Goal: Task Accomplishment & Management: Use online tool/utility

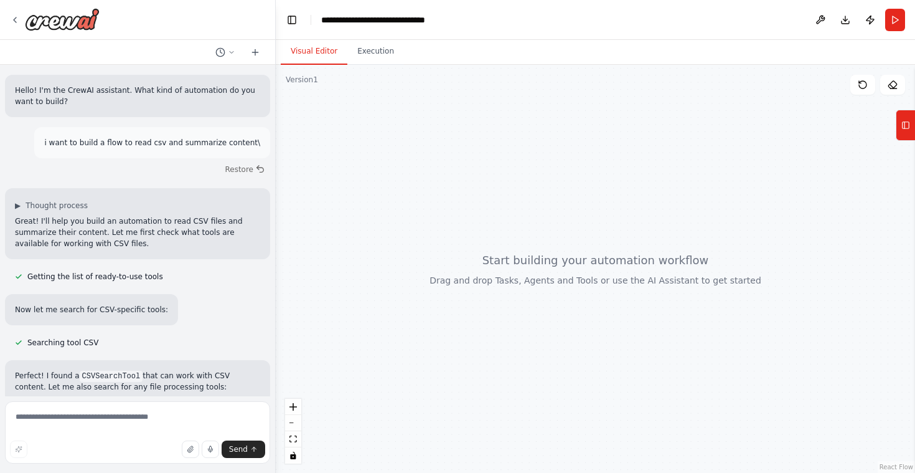
scroll to position [1109, 0]
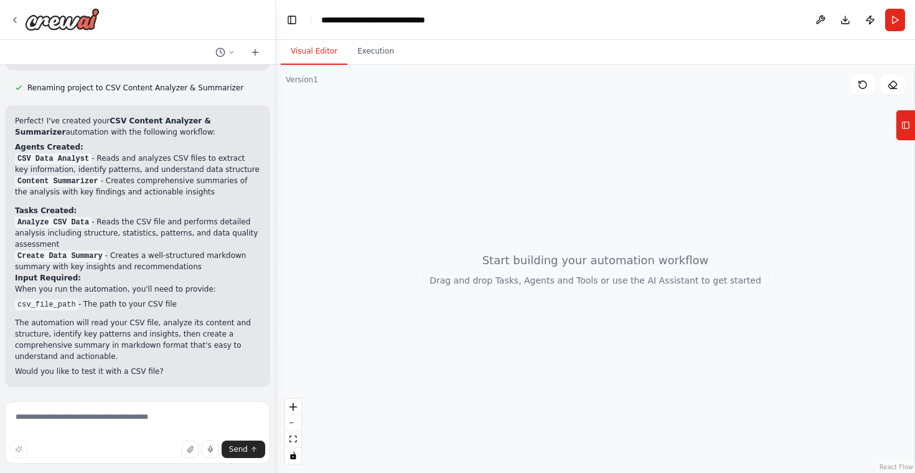
click at [84, 422] on textarea at bounding box center [137, 432] width 265 height 62
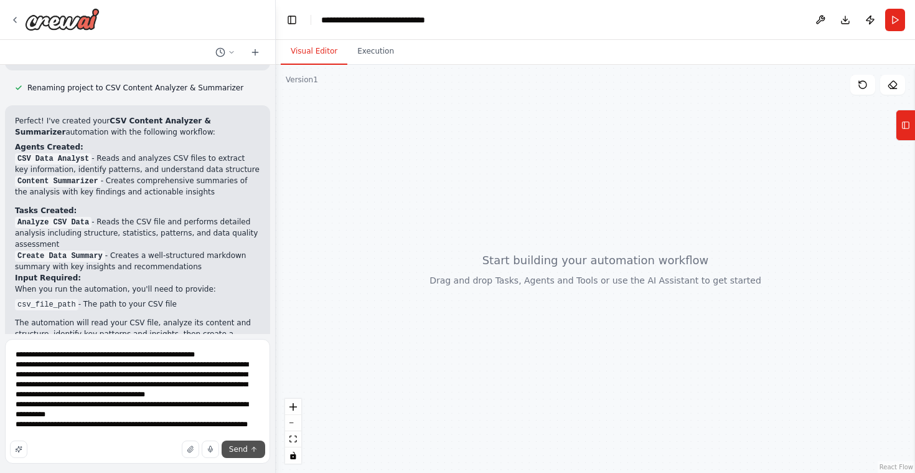
type textarea "**********"
click at [236, 448] on span "Send" at bounding box center [238, 449] width 19 height 10
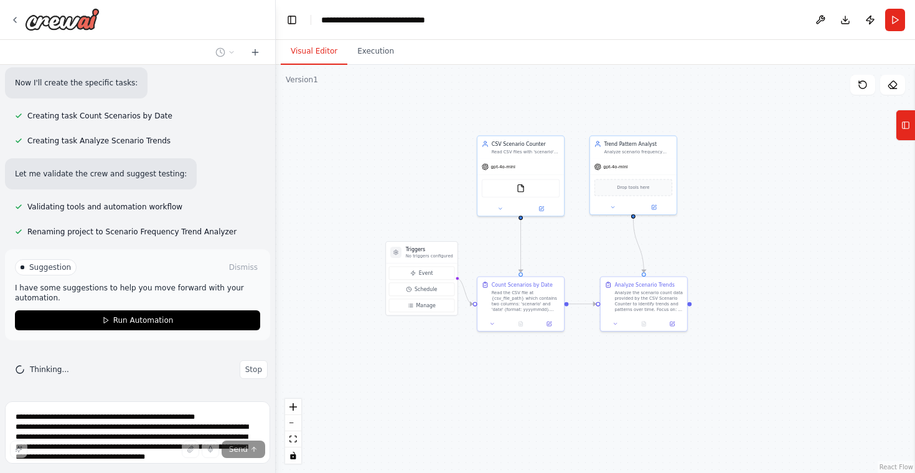
scroll to position [1819, 0]
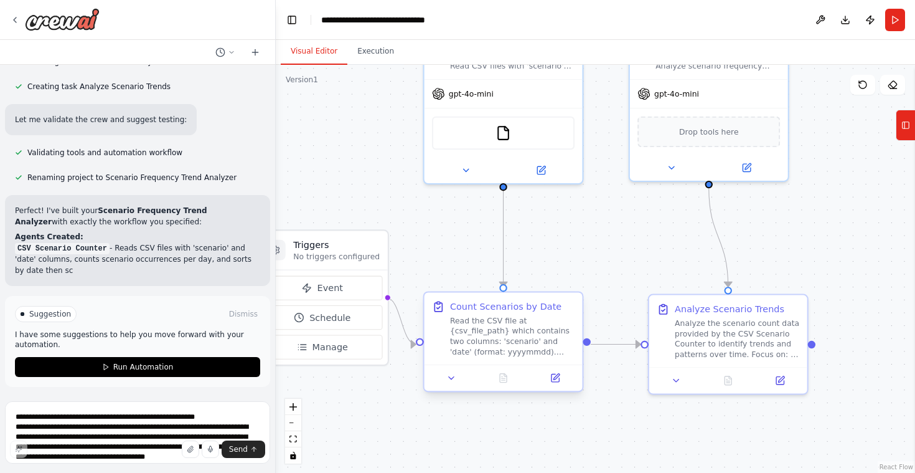
click at [514, 336] on div "Read the CSV file at {csv_file_path} which contains two columns: 'scenario' and…" at bounding box center [512, 336] width 125 height 41
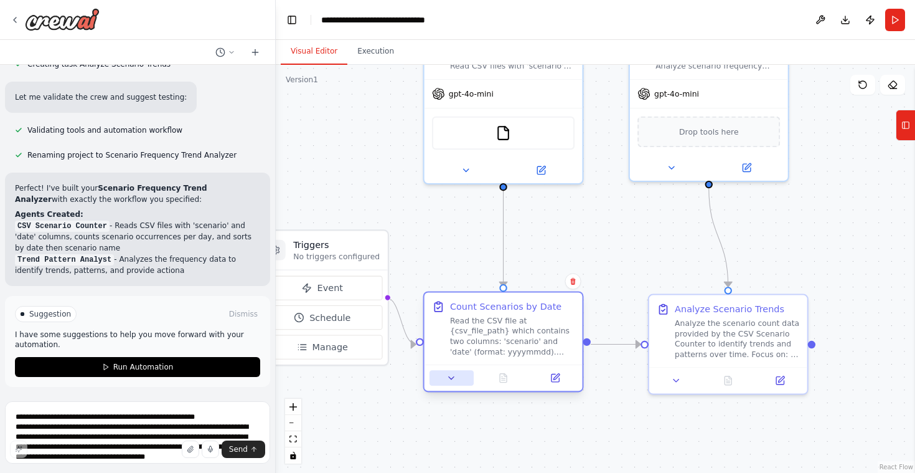
click at [456, 381] on button at bounding box center [452, 378] width 44 height 16
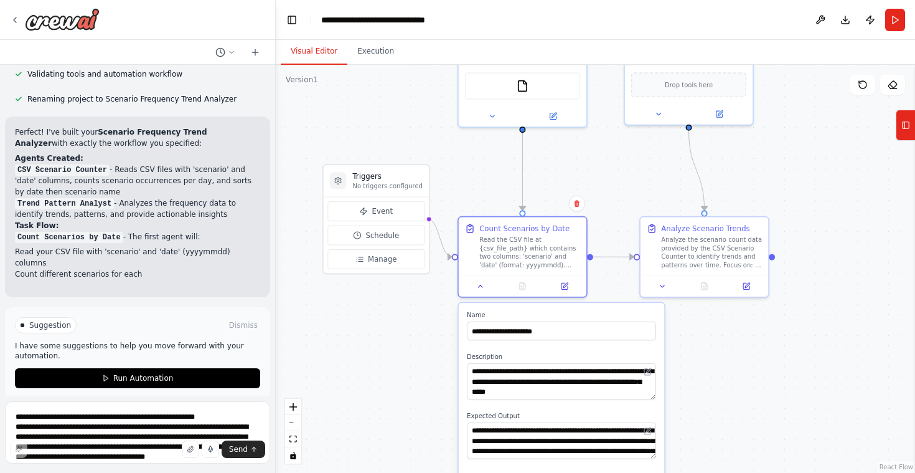
drag, startPoint x: 821, startPoint y: 380, endPoint x: 824, endPoint y: 273, distance: 107.8
click at [825, 273] on div ".deletable-edge-delete-btn { width: 20px; height: 20px; border: 0px solid #ffff…" at bounding box center [595, 269] width 639 height 408
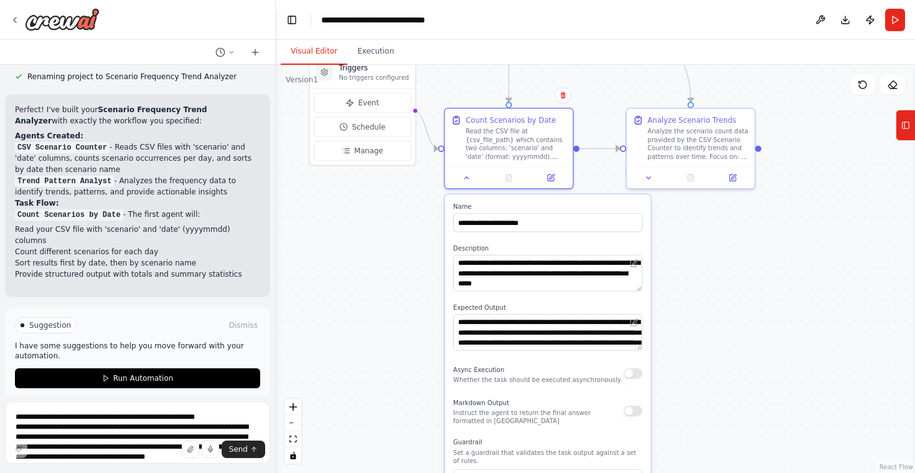
drag, startPoint x: 757, startPoint y: 346, endPoint x: 749, endPoint y: 321, distance: 26.2
click at [749, 321] on div ".deletable-edge-delete-btn { width: 20px; height: 20px; border: 0px solid #ffff…" at bounding box center [595, 269] width 639 height 408
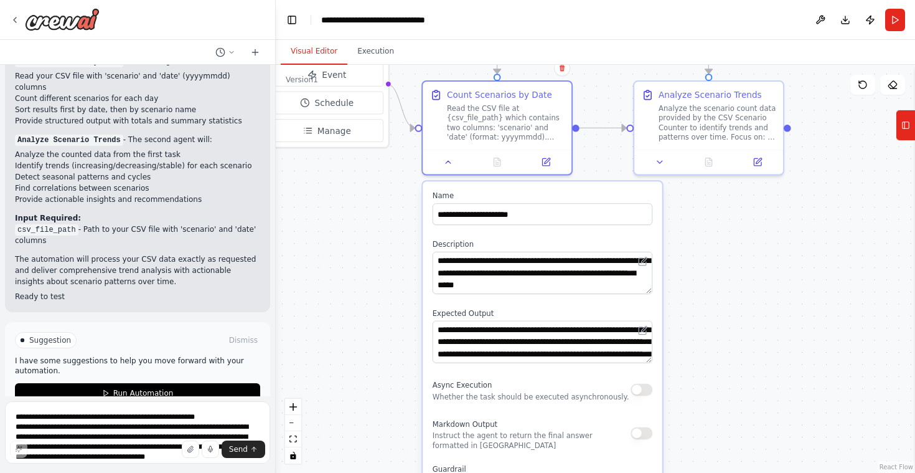
scroll to position [2140, 0]
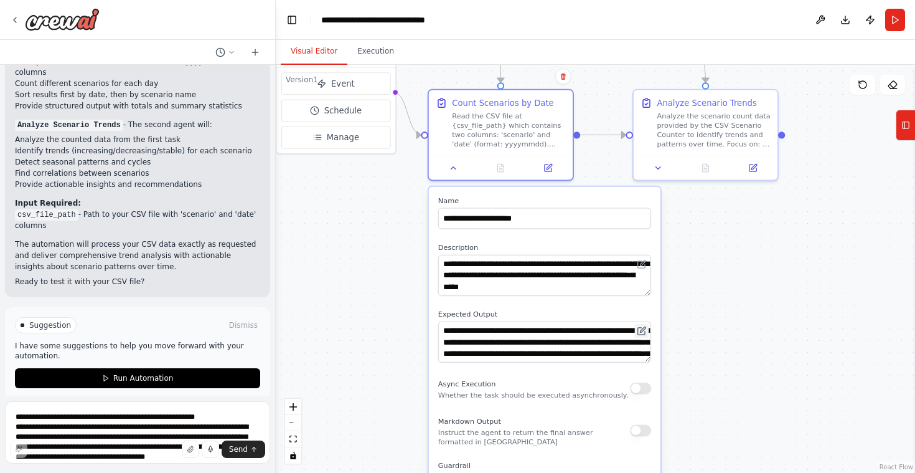
click at [648, 335] on button at bounding box center [642, 331] width 14 height 14
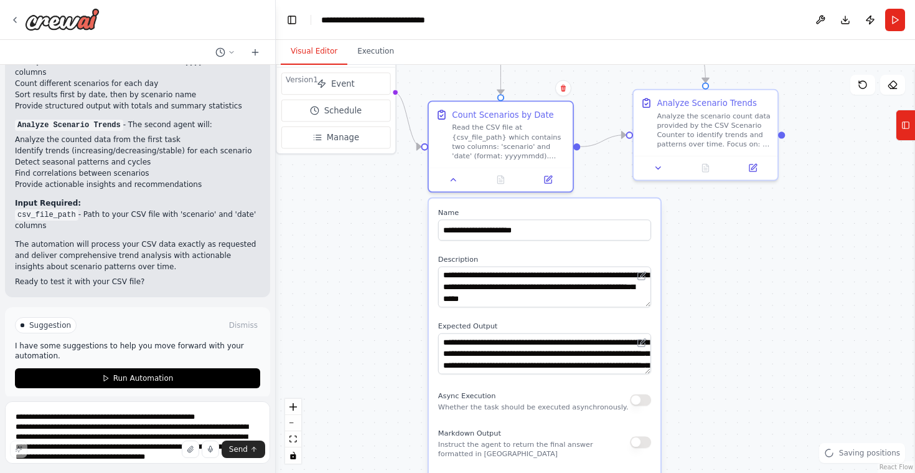
click at [652, 336] on div "**********" at bounding box center [545, 424] width 232 height 453
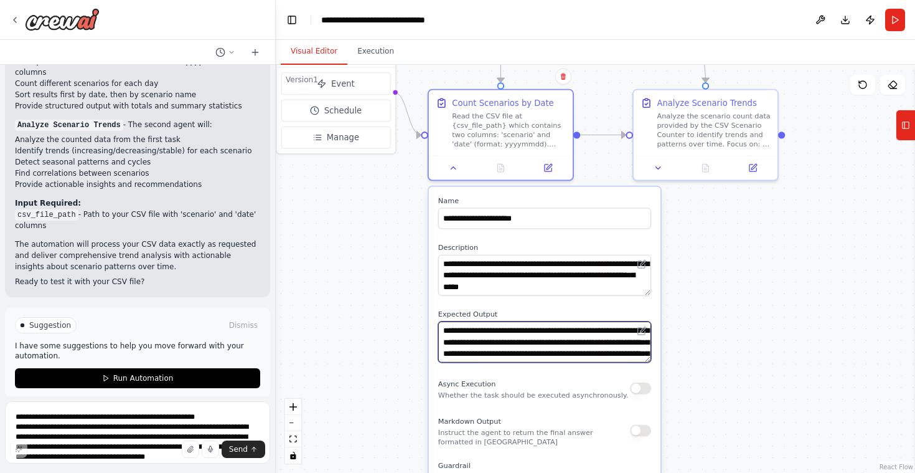
click at [619, 352] on textarea "**********" at bounding box center [544, 341] width 213 height 41
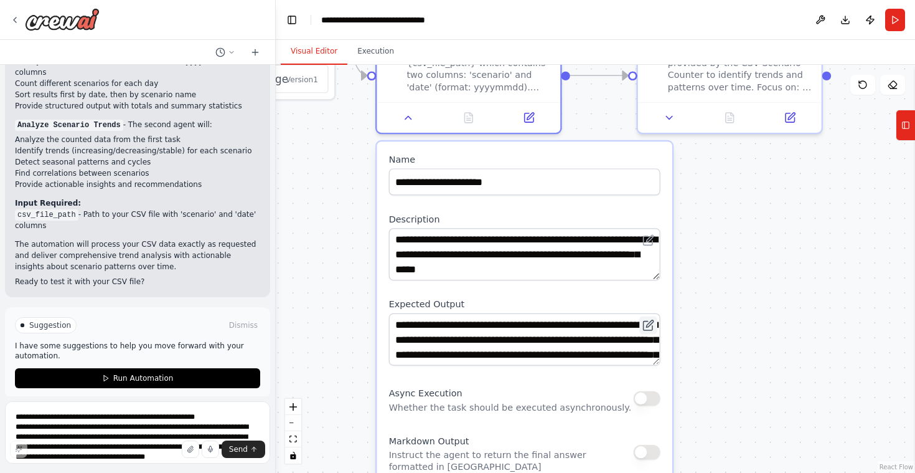
click at [647, 328] on icon at bounding box center [648, 325] width 9 height 9
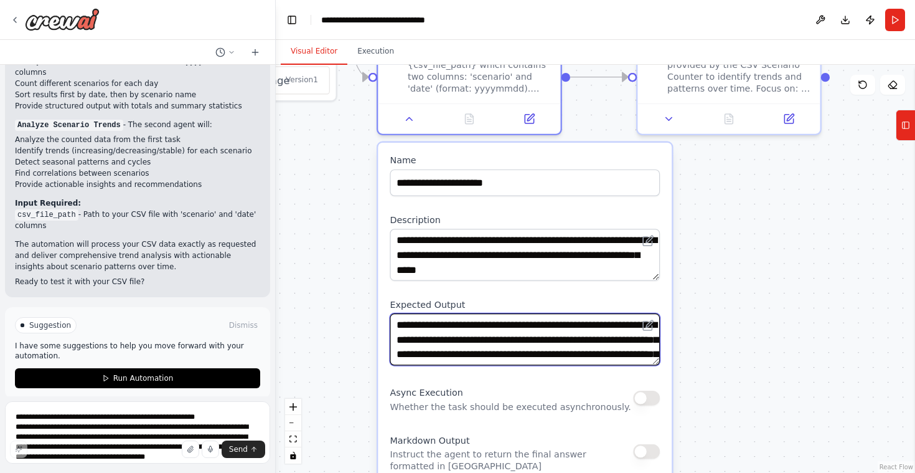
click at [580, 343] on textarea "**********" at bounding box center [525, 339] width 270 height 52
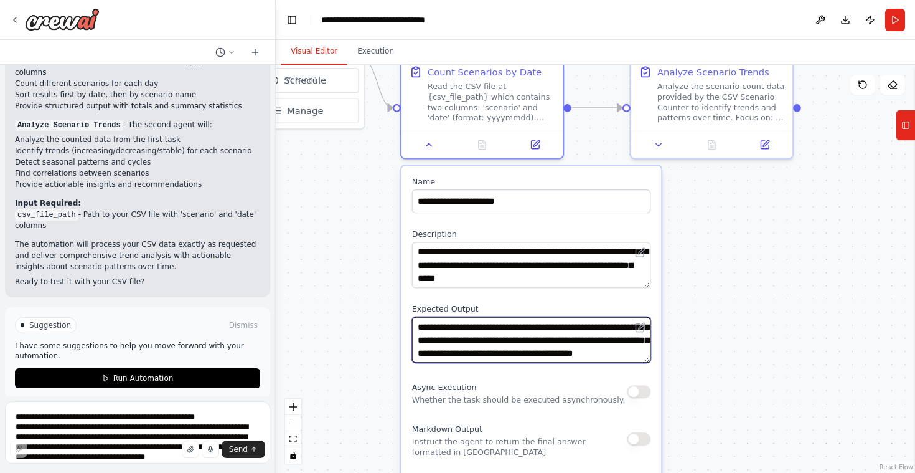
scroll to position [37, 0]
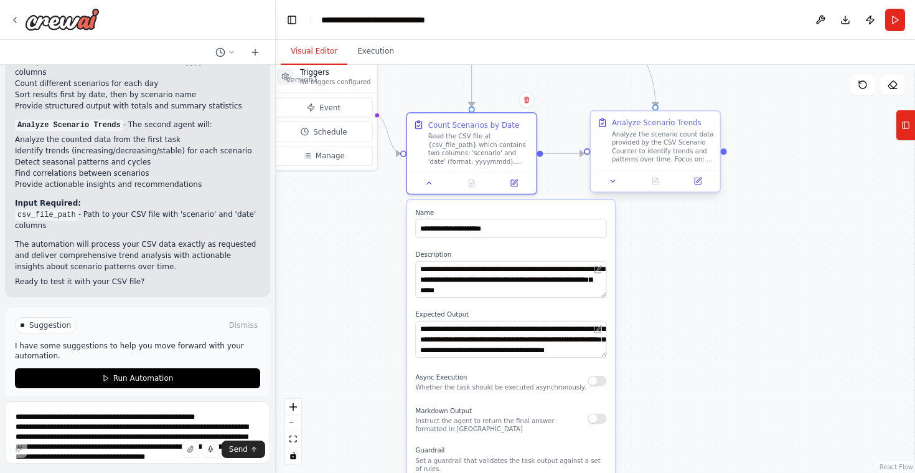
click at [616, 188] on div at bounding box center [655, 181] width 129 height 22
click at [615, 186] on button at bounding box center [613, 180] width 36 height 12
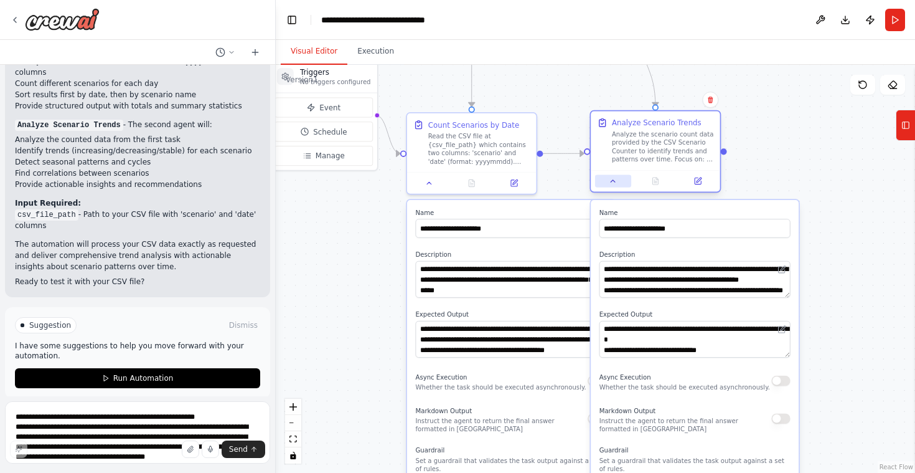
click at [616, 187] on button at bounding box center [613, 180] width 36 height 12
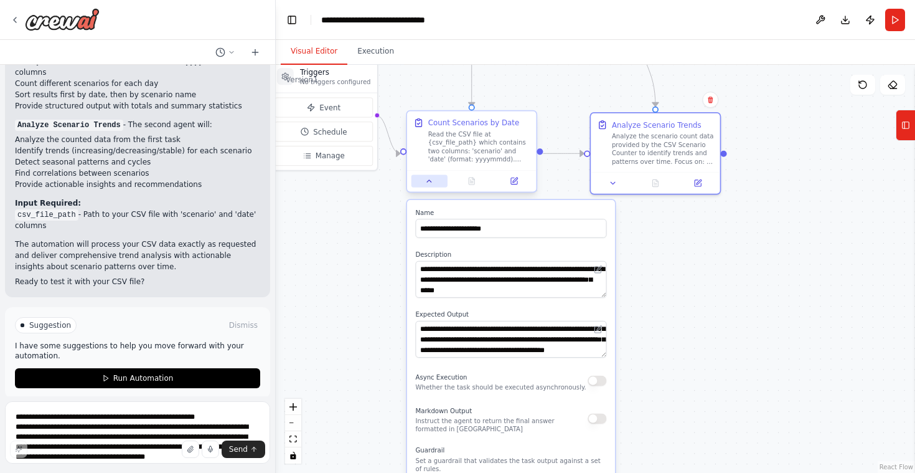
click at [427, 179] on icon at bounding box center [429, 181] width 8 height 8
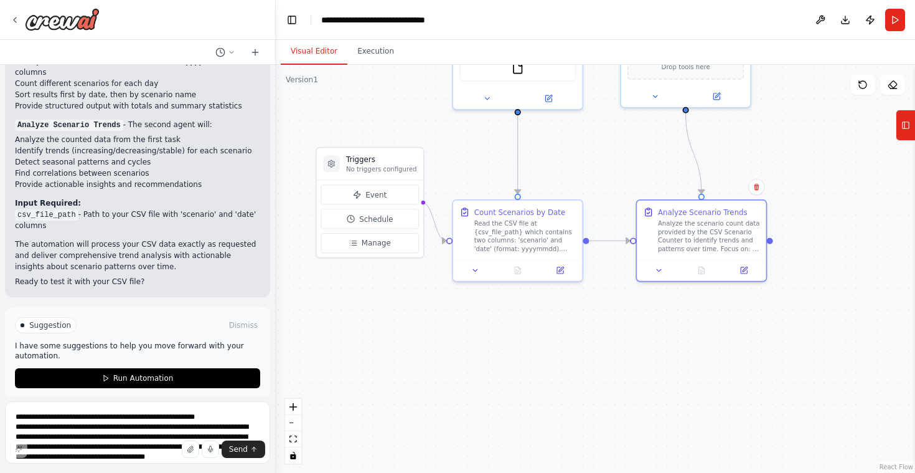
drag, startPoint x: 444, startPoint y: 337, endPoint x: 446, endPoint y: 329, distance: 8.5
click at [432, 360] on div ".deletable-edge-delete-btn { width: 20px; height: 20px; border: 0px solid #ffff…" at bounding box center [595, 269] width 639 height 408
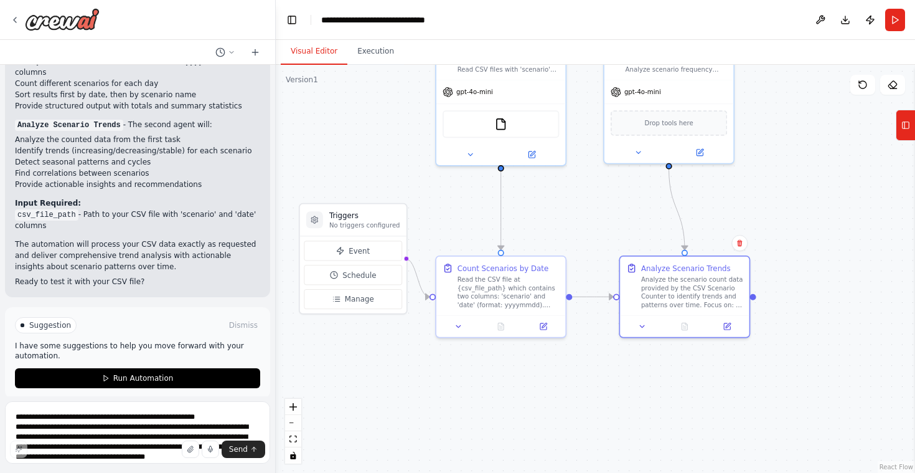
drag, startPoint x: 560, startPoint y: 185, endPoint x: 556, endPoint y: 210, distance: 25.9
click at [556, 210] on div ".deletable-edge-delete-btn { width: 20px; height: 20px; border: 0px solid #ffff…" at bounding box center [595, 269] width 639 height 408
click at [650, 389] on div ".deletable-edge-delete-btn { width: 20px; height: 20px; border: 0px solid #ffff…" at bounding box center [595, 269] width 639 height 408
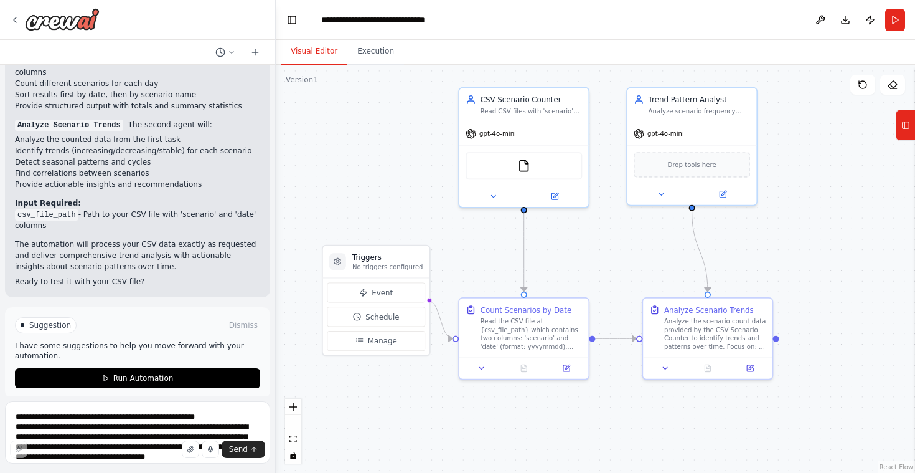
drag, startPoint x: 582, startPoint y: 200, endPoint x: 605, endPoint y: 240, distance: 46.0
click at [605, 240] on div ".deletable-edge-delete-btn { width: 20px; height: 20px; border: 0px solid #ffff…" at bounding box center [595, 269] width 639 height 408
drag, startPoint x: 769, startPoint y: 311, endPoint x: 753, endPoint y: 314, distance: 16.4
click at [753, 314] on div "Analyze Scenario Trends Analyze the scenario count data provided by the CSV Sce…" at bounding box center [692, 325] width 129 height 59
click at [813, 227] on div ".deletable-edge-delete-btn { width: 20px; height: 20px; border: 0px solid #ffff…" at bounding box center [595, 269] width 639 height 408
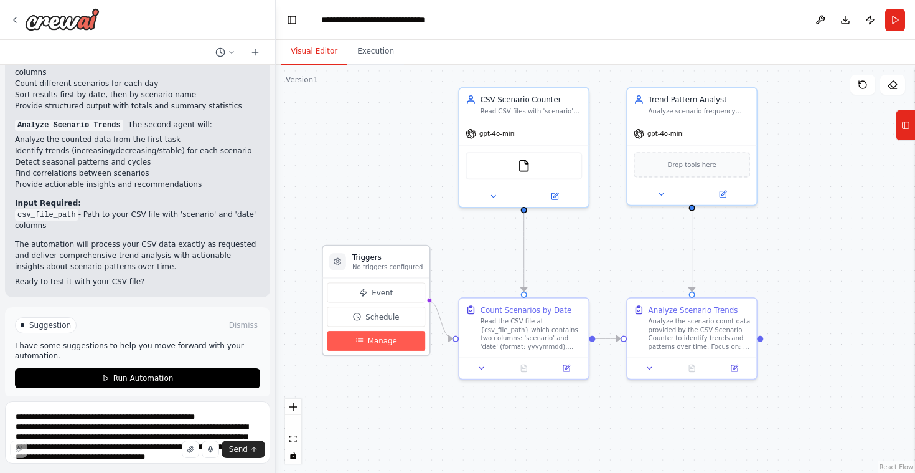
click at [364, 339] on button "Manage" at bounding box center [376, 341] width 98 height 20
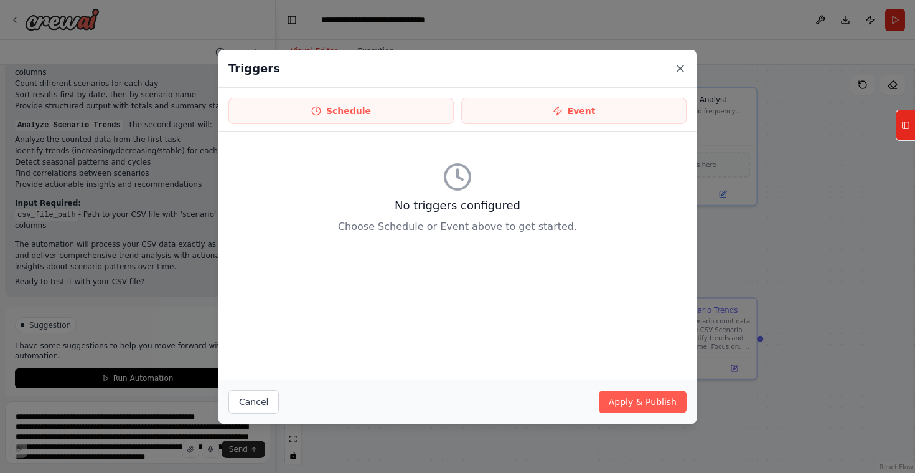
click at [678, 67] on icon at bounding box center [680, 68] width 12 height 12
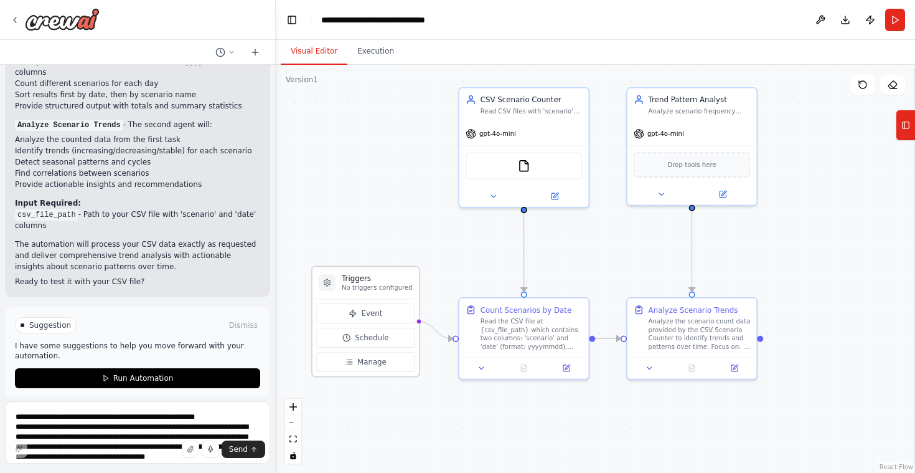
drag, startPoint x: 407, startPoint y: 256, endPoint x: 392, endPoint y: 274, distance: 23.8
click at [392, 274] on h3 "Triggers" at bounding box center [377, 278] width 71 height 11
click at [522, 165] on img at bounding box center [524, 164] width 12 height 12
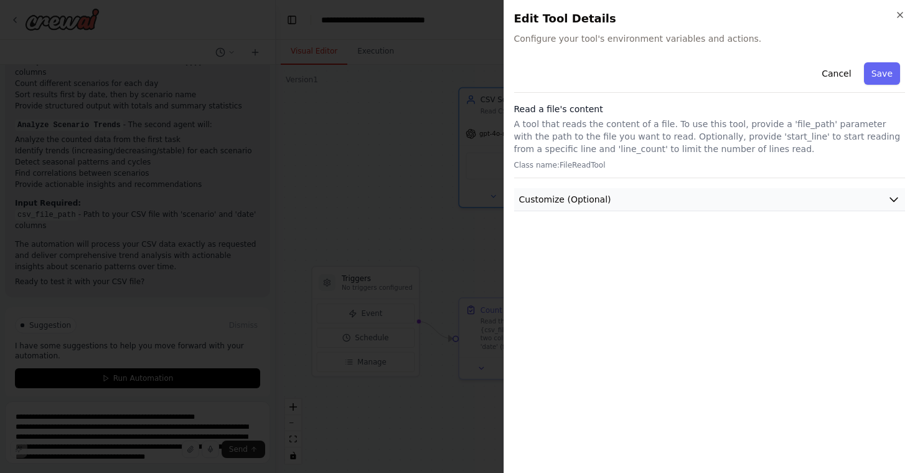
click at [882, 199] on button "Customize (Optional)" at bounding box center [710, 199] width 392 height 23
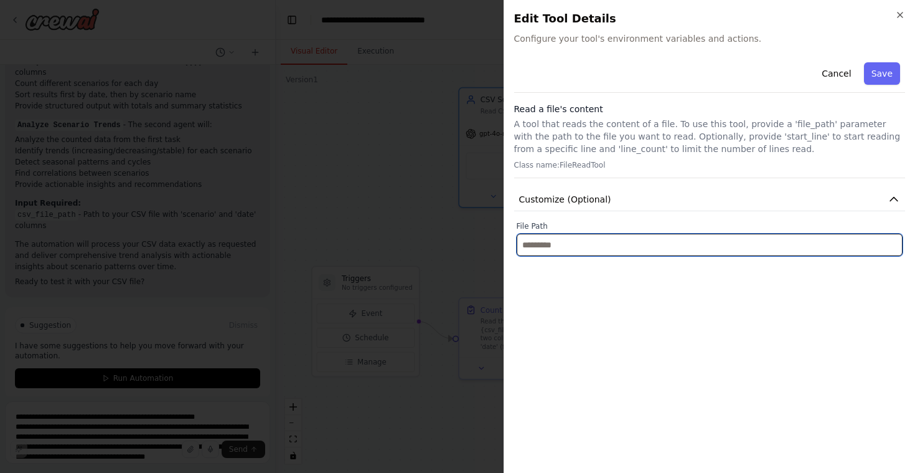
click at [642, 248] on input "text" at bounding box center [710, 245] width 387 height 22
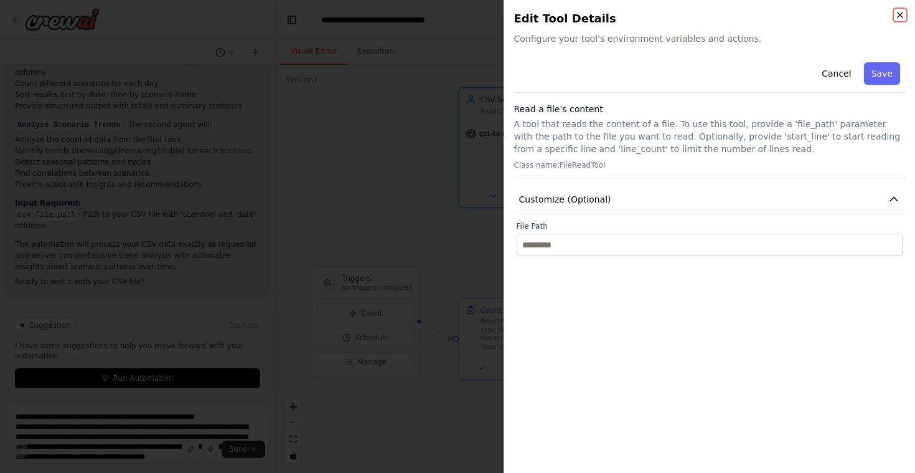
click at [899, 17] on icon "button" at bounding box center [900, 15] width 10 height 10
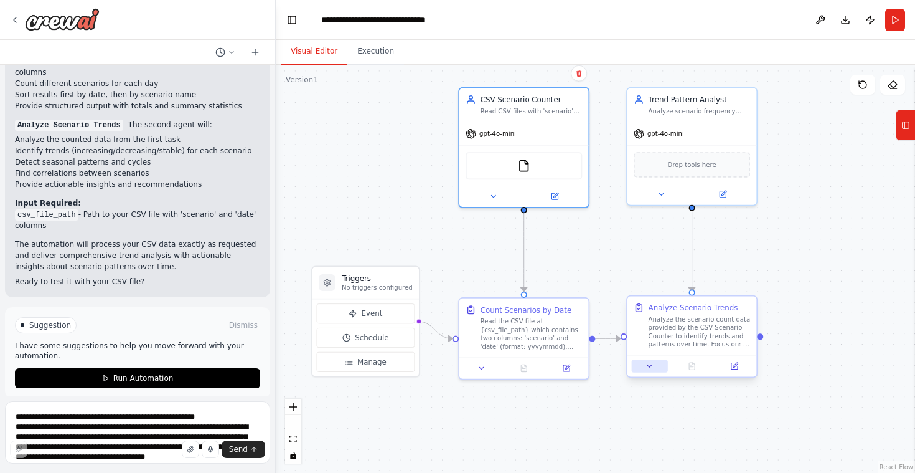
click at [654, 369] on button at bounding box center [650, 365] width 36 height 12
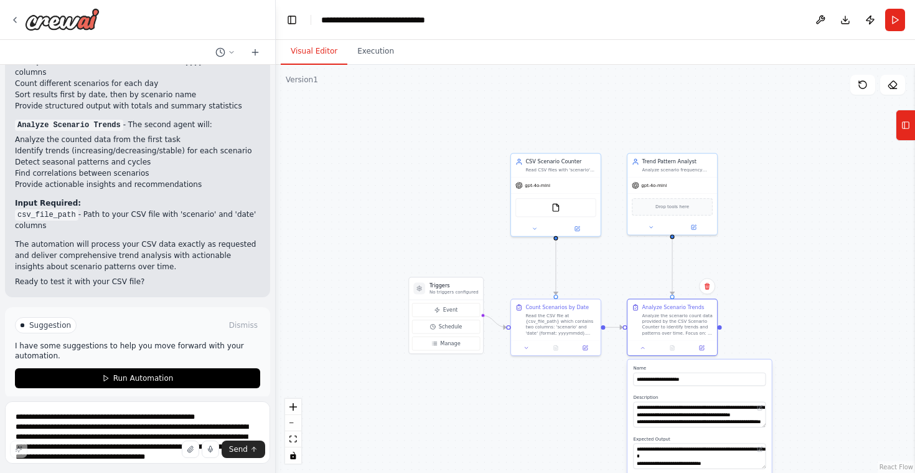
drag, startPoint x: 861, startPoint y: 363, endPoint x: 791, endPoint y: 196, distance: 180.9
click at [793, 198] on div ".deletable-edge-delete-btn { width: 20px; height: 20px; border: 0px solid #ffff…" at bounding box center [595, 269] width 639 height 408
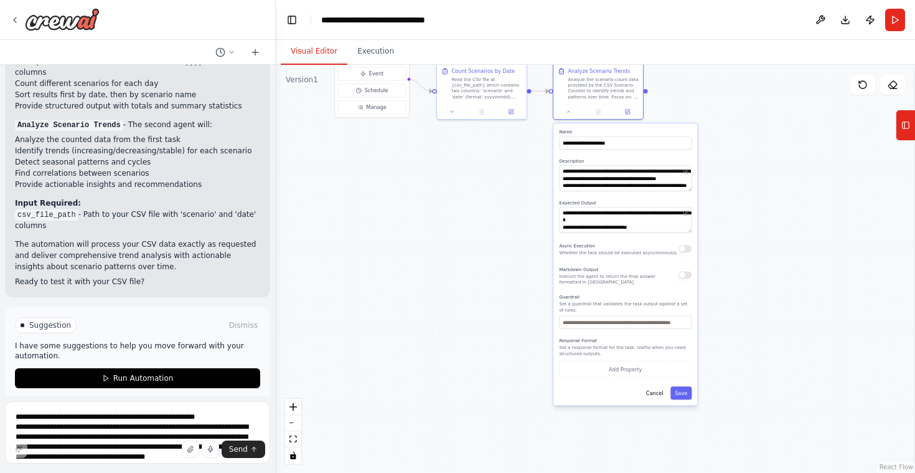
drag, startPoint x: 791, startPoint y: 317, endPoint x: 758, endPoint y: 280, distance: 49.4
click at [788, 281] on div ".deletable-edge-delete-btn { width: 20px; height: 20px; border: 0px solid #ffff…" at bounding box center [595, 269] width 639 height 408
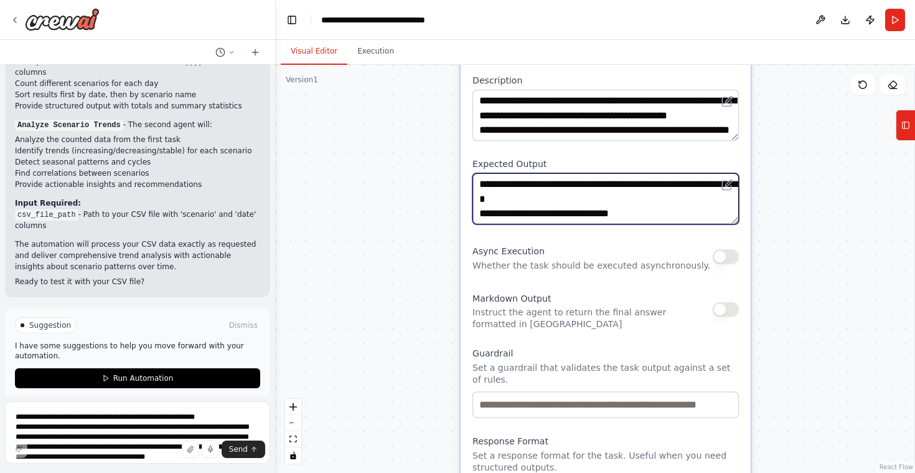
click at [595, 199] on textarea "**********" at bounding box center [606, 198] width 267 height 51
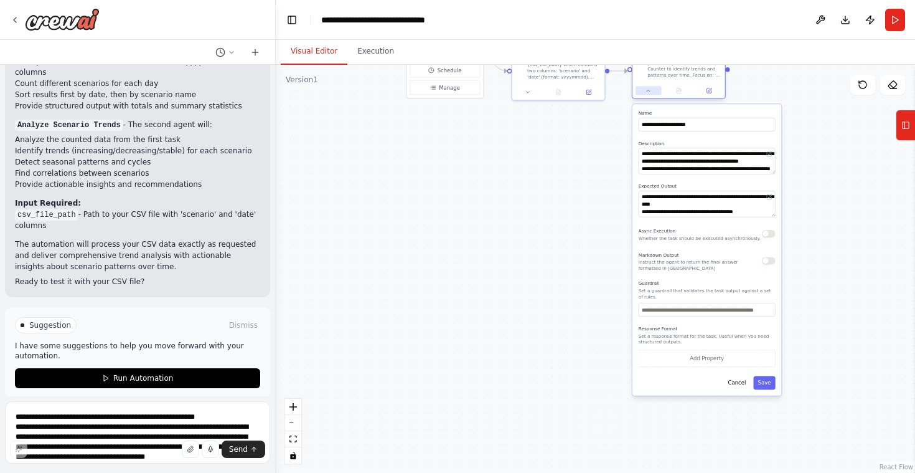
click at [649, 93] on icon at bounding box center [649, 91] width 6 height 6
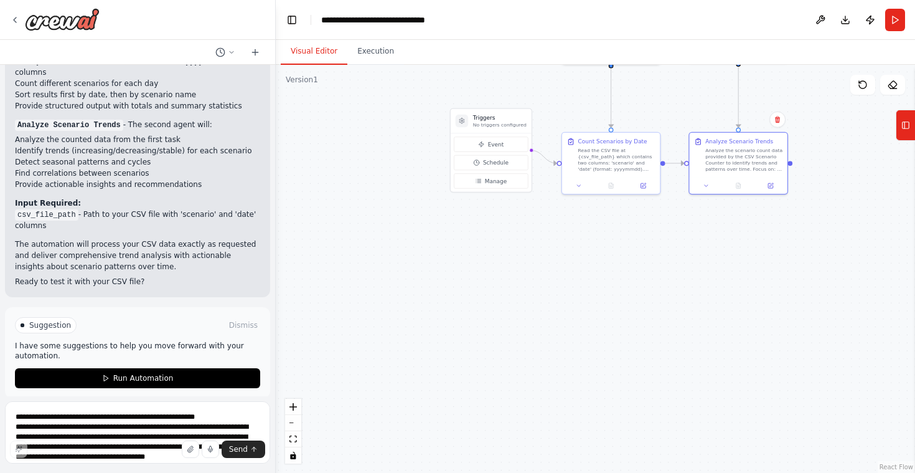
drag, startPoint x: 447, startPoint y: 205, endPoint x: 491, endPoint y: 324, distance: 126.1
click at [492, 329] on div ".deletable-edge-delete-btn { width: 20px; height: 20px; border: 0px solid #ffff…" at bounding box center [595, 269] width 639 height 408
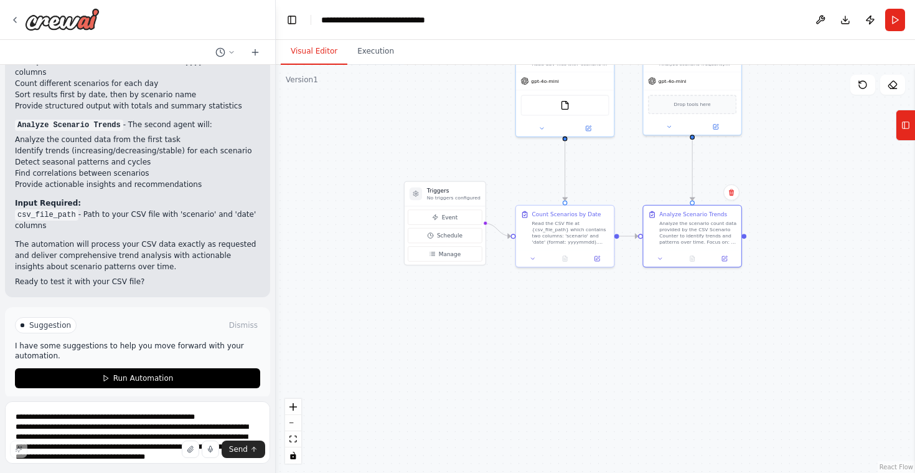
drag, startPoint x: 507, startPoint y: 275, endPoint x: 443, endPoint y: 345, distance: 94.8
click at [443, 345] on div ".deletable-edge-delete-btn { width: 20px; height: 20px; border: 0px solid #ffff…" at bounding box center [595, 269] width 639 height 408
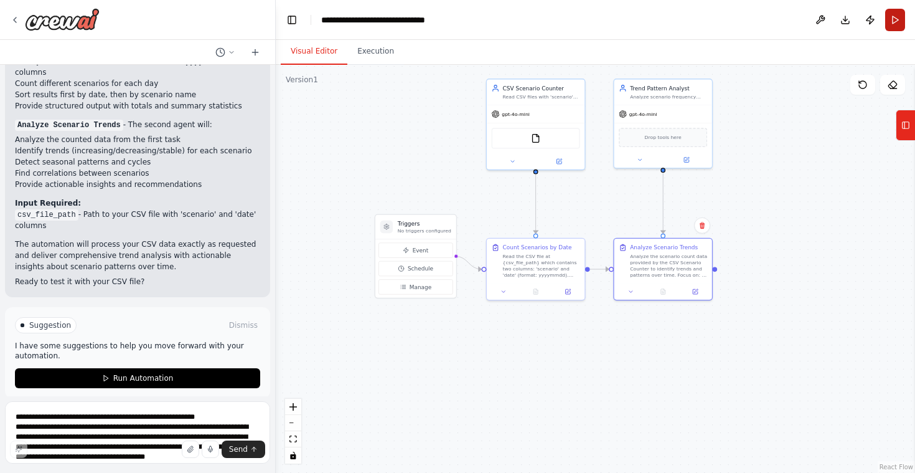
click at [895, 21] on button "Run" at bounding box center [895, 20] width 20 height 22
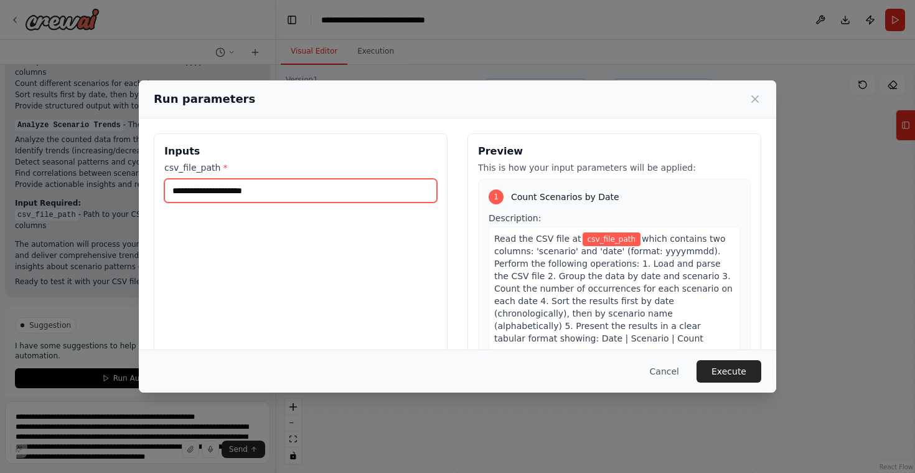
click at [339, 186] on input "csv_file_path *" at bounding box center [300, 191] width 273 height 24
click at [659, 370] on button "Cancel" at bounding box center [664, 371] width 49 height 22
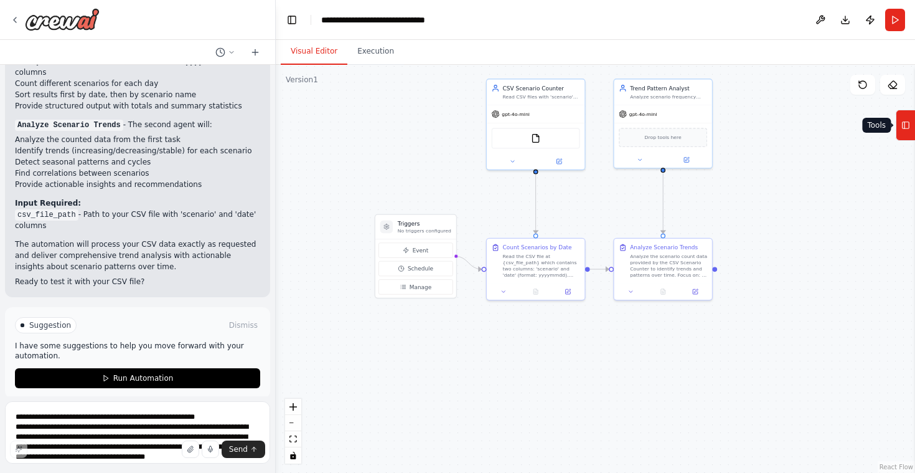
click at [908, 124] on rect at bounding box center [906, 125] width 7 height 7
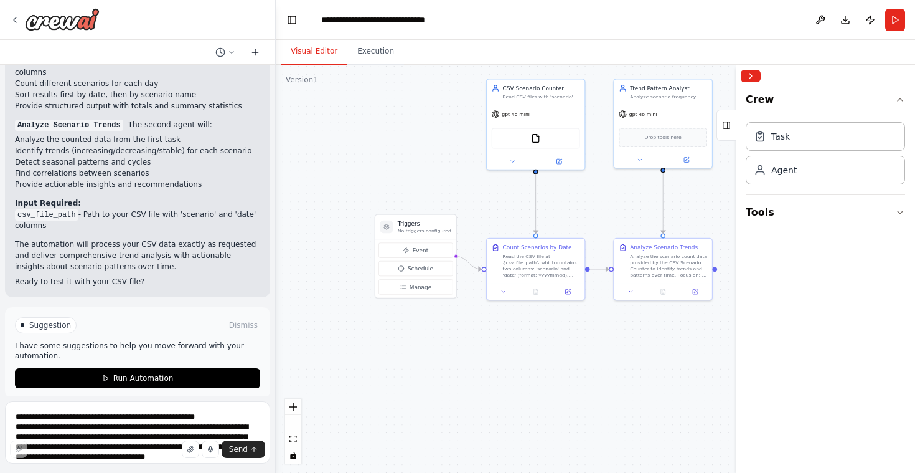
click at [258, 52] on icon at bounding box center [255, 52] width 6 height 0
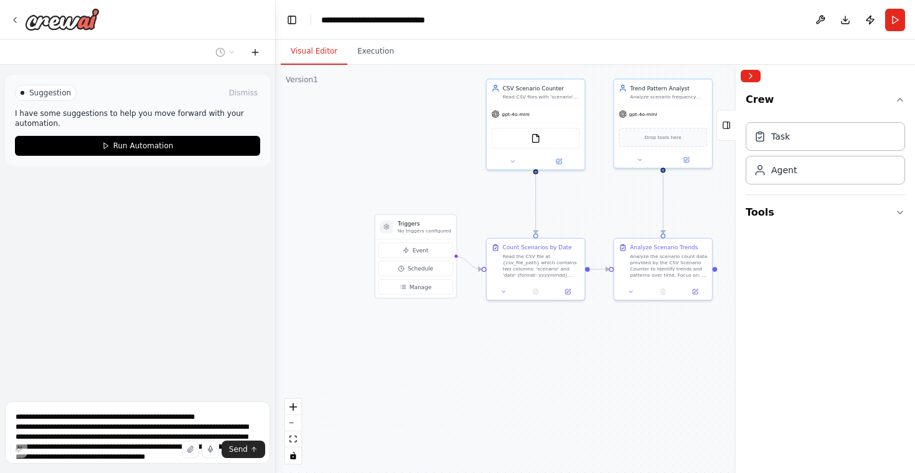
click at [258, 52] on icon at bounding box center [255, 52] width 6 height 0
click at [257, 54] on icon at bounding box center [255, 52] width 10 height 10
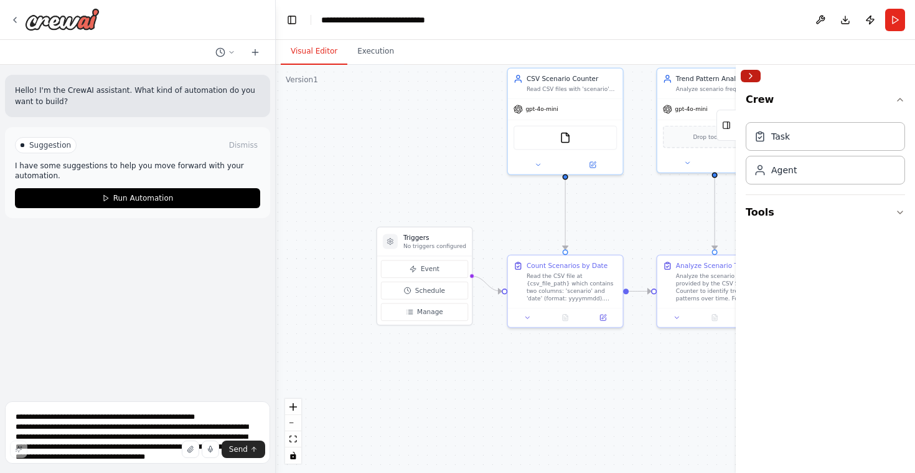
click at [748, 77] on button "Collapse right sidebar" at bounding box center [751, 76] width 20 height 12
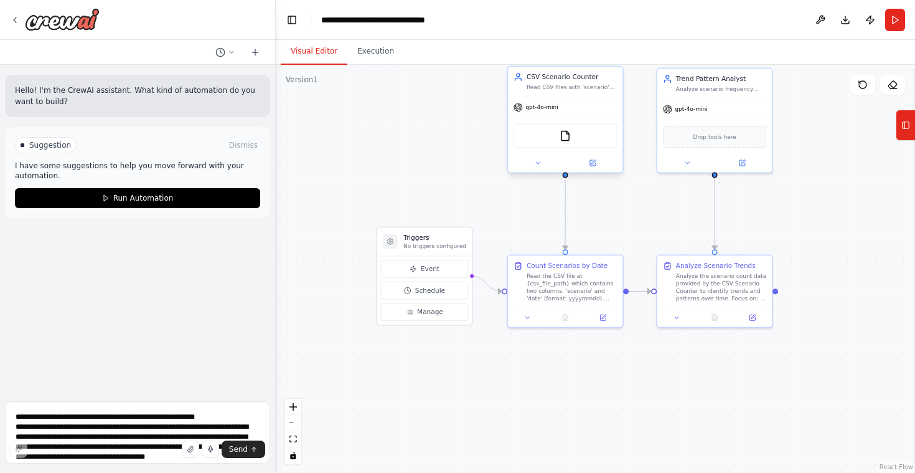
click at [574, 143] on div "FileReadTool" at bounding box center [565, 136] width 103 height 24
click at [555, 138] on div "FileReadTool" at bounding box center [565, 136] width 103 height 24
drag, startPoint x: 591, startPoint y: 105, endPoint x: 592, endPoint y: 114, distance: 8.8
click at [592, 114] on div "gpt-4o-mini" at bounding box center [565, 107] width 115 height 21
drag, startPoint x: 459, startPoint y: 240, endPoint x: 413, endPoint y: 255, distance: 48.3
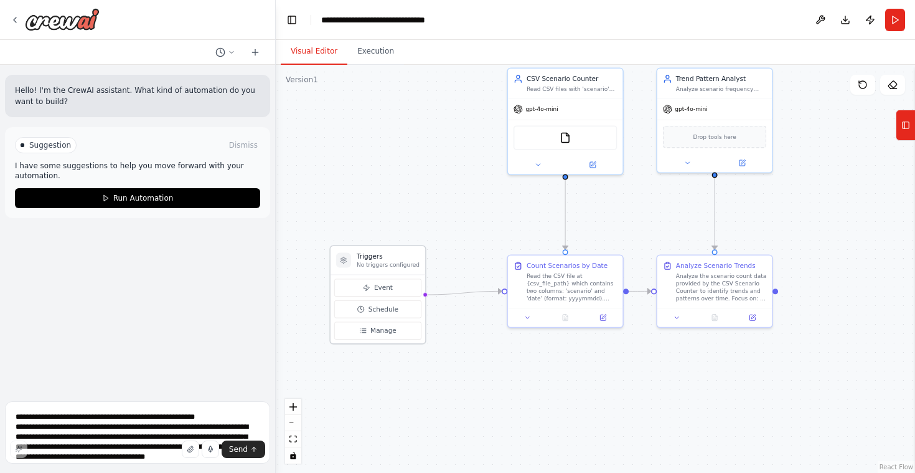
click at [413, 255] on h3 "Triggers" at bounding box center [388, 256] width 63 height 9
click at [540, 163] on icon at bounding box center [537, 162] width 7 height 7
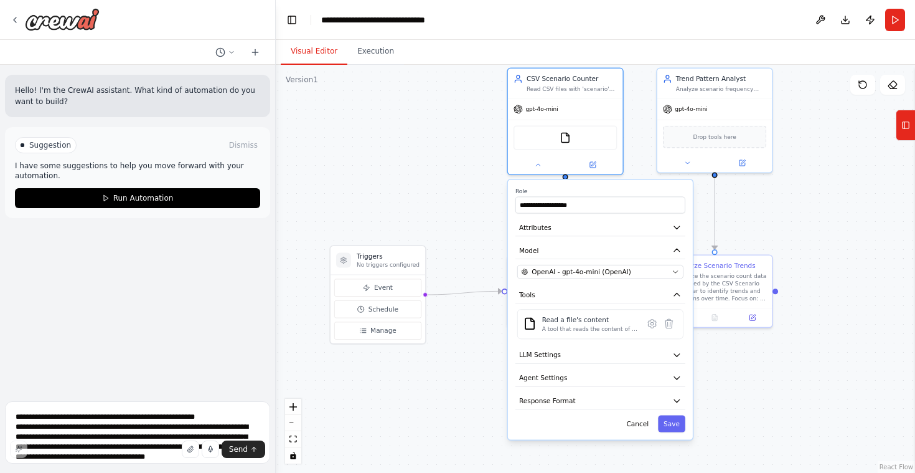
click at [808, 209] on div ".deletable-edge-delete-btn { width: 20px; height: 20px; border: 0px solid #ffff…" at bounding box center [595, 269] width 639 height 408
click at [537, 168] on div at bounding box center [565, 163] width 115 height 19
click at [651, 324] on icon at bounding box center [652, 323] width 2 height 2
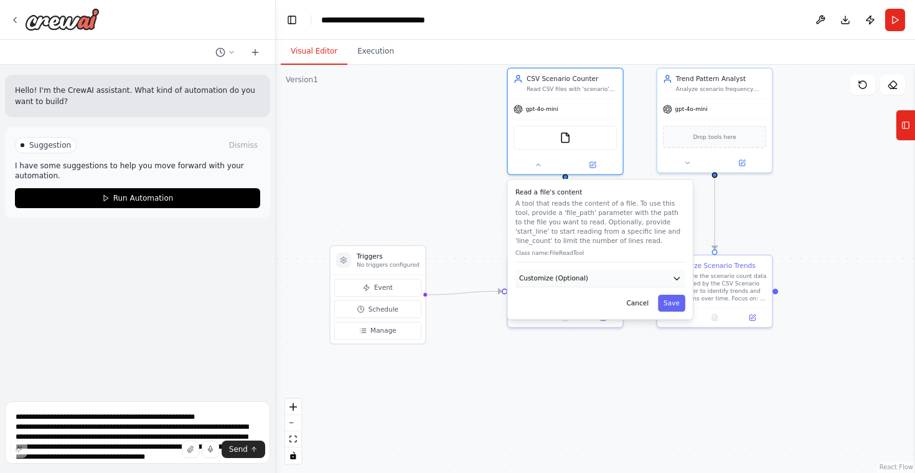
click at [637, 281] on button "Customize (Optional)" at bounding box center [601, 278] width 170 height 17
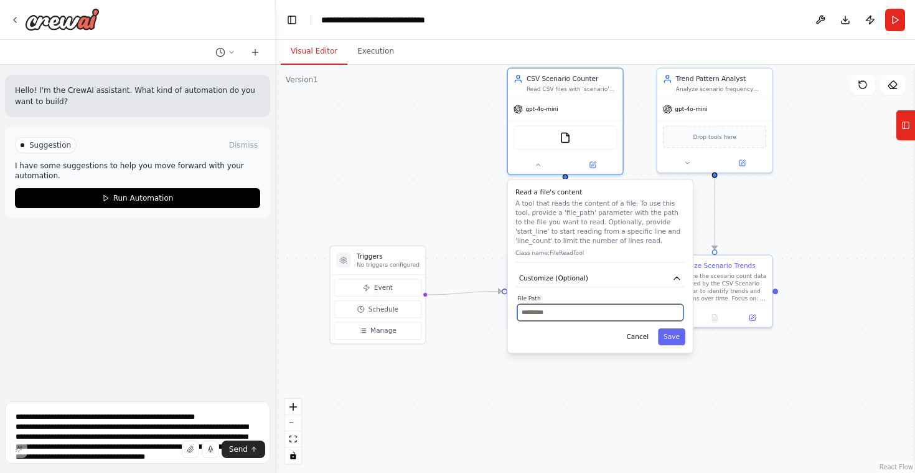
click at [603, 307] on input "text" at bounding box center [600, 312] width 166 height 17
click at [360, 157] on div ".deletable-edge-delete-btn { width: 20px; height: 20px; border: 0px solid #ffff…" at bounding box center [595, 269] width 639 height 408
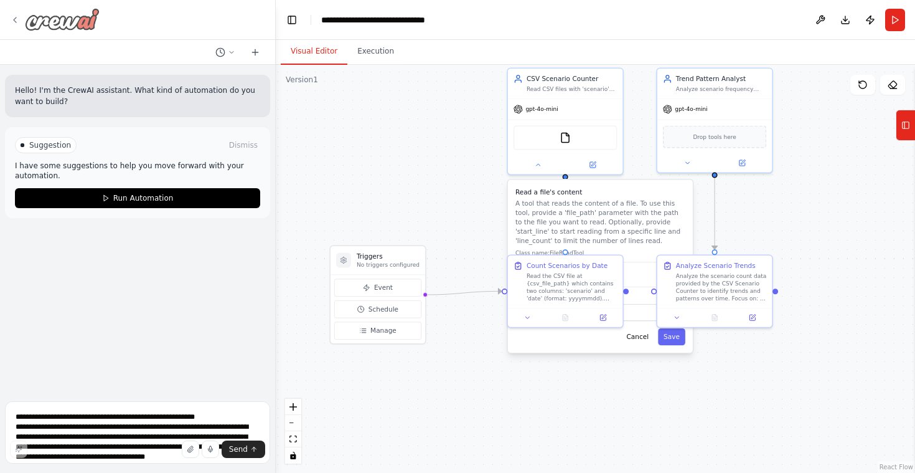
click at [18, 19] on icon at bounding box center [15, 20] width 10 height 10
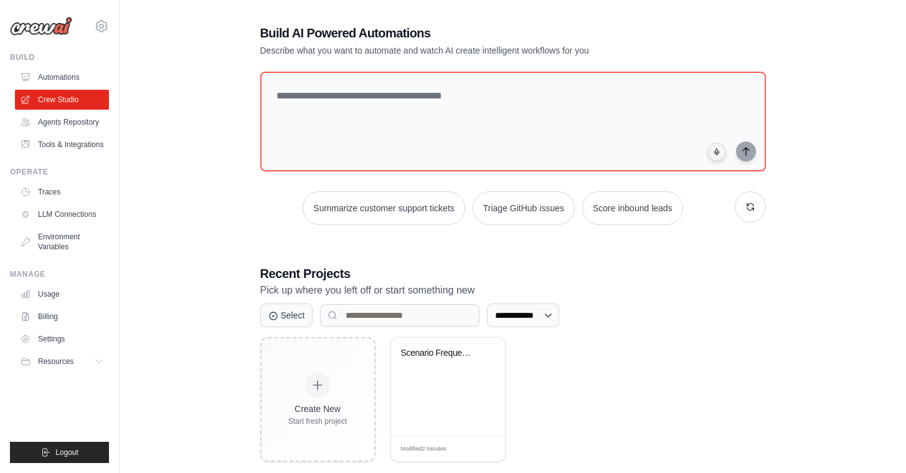
scroll to position [68, 0]
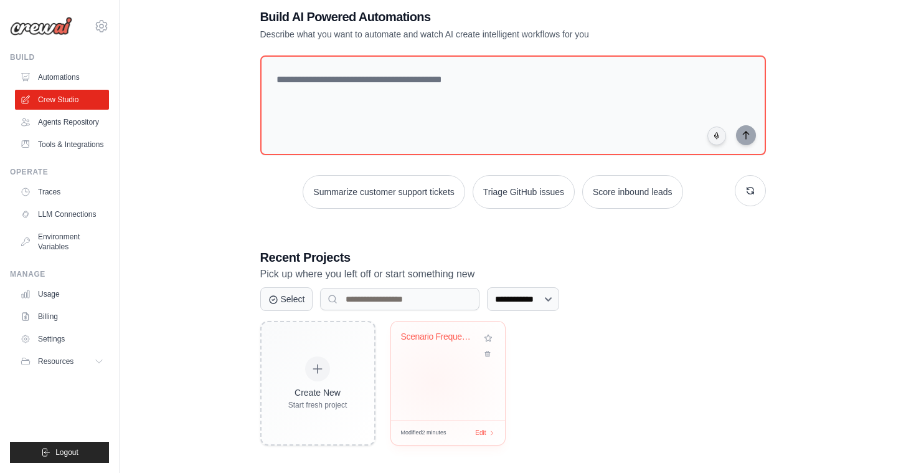
click at [433, 380] on div "Scenario Frequency Trend Analyzer" at bounding box center [448, 370] width 114 height 98
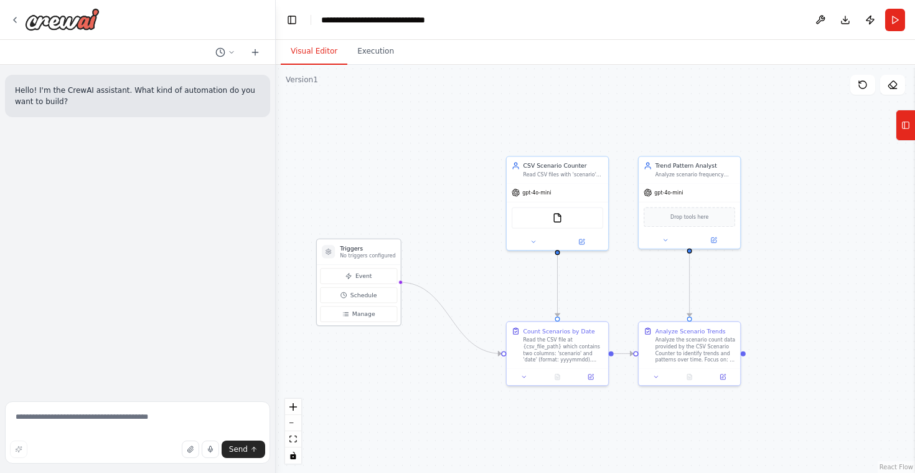
drag, startPoint x: 412, startPoint y: 329, endPoint x: 381, endPoint y: 252, distance: 82.4
click at [381, 252] on p "No triggers configured" at bounding box center [367, 255] width 55 height 7
click at [563, 222] on div "FileReadTool" at bounding box center [558, 215] width 92 height 21
click at [561, 220] on div "FileReadTool" at bounding box center [558, 215] width 92 height 21
click at [556, 220] on img at bounding box center [558, 216] width 10 height 10
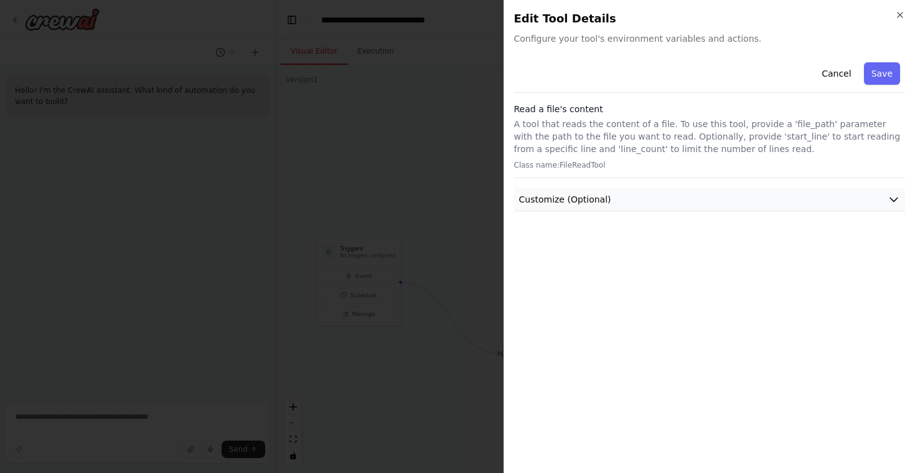
click at [843, 197] on button "Customize (Optional)" at bounding box center [710, 199] width 392 height 23
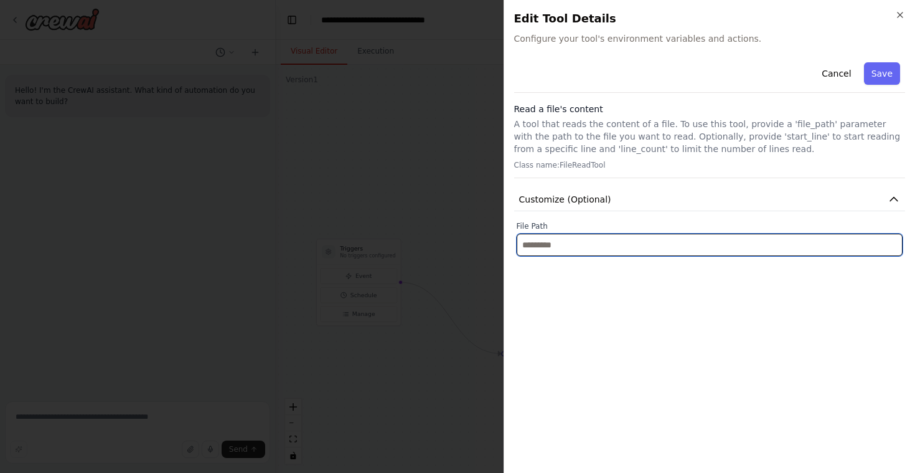
click at [629, 234] on input "text" at bounding box center [710, 245] width 387 height 22
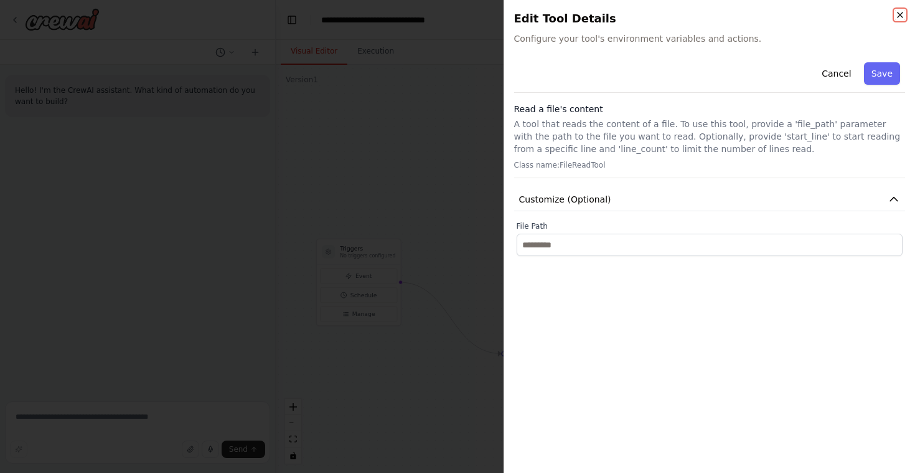
click at [900, 15] on icon "button" at bounding box center [900, 14] width 5 height 5
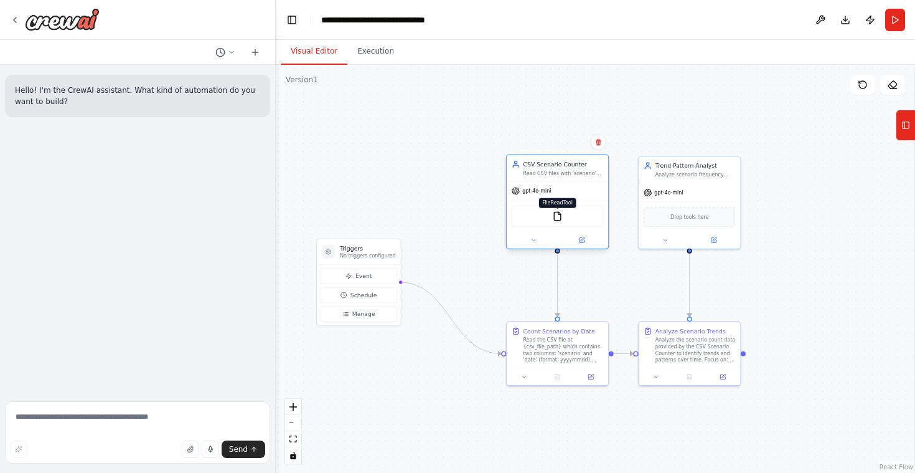
click at [555, 218] on img at bounding box center [558, 216] width 10 height 10
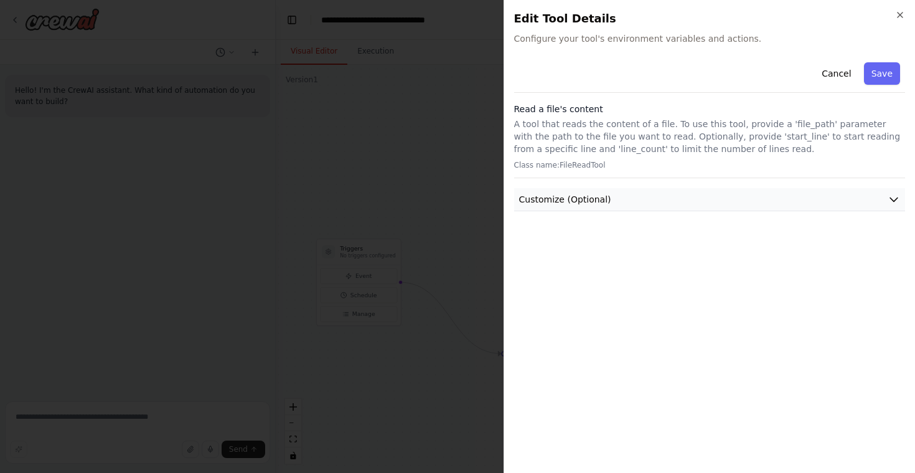
click at [841, 191] on button "Customize (Optional)" at bounding box center [710, 199] width 392 height 23
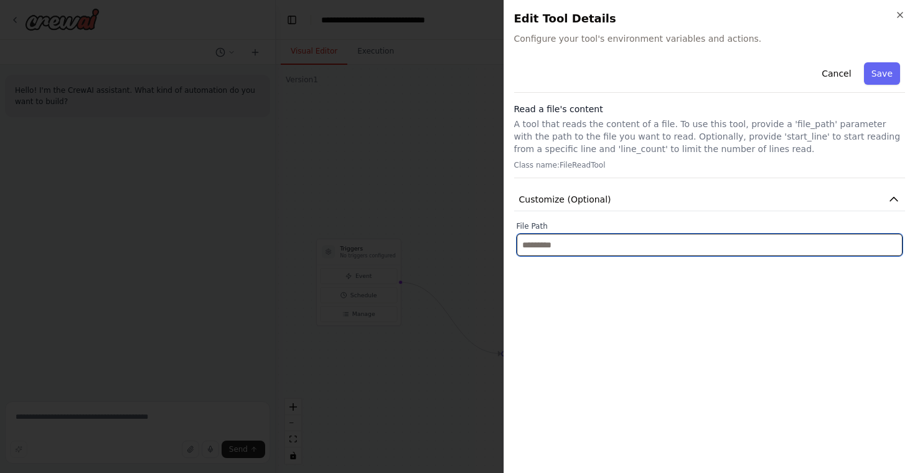
drag, startPoint x: 567, startPoint y: 250, endPoint x: 506, endPoint y: 245, distance: 61.2
click at [506, 245] on div "Close Edit Tool Details Configure your tool's environment variables and actions…" at bounding box center [710, 236] width 412 height 473
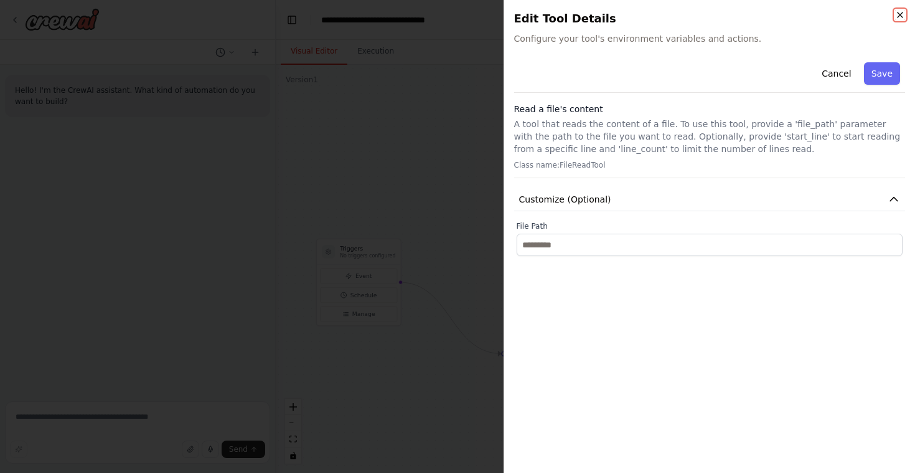
click at [900, 13] on icon "button" at bounding box center [900, 15] width 10 height 10
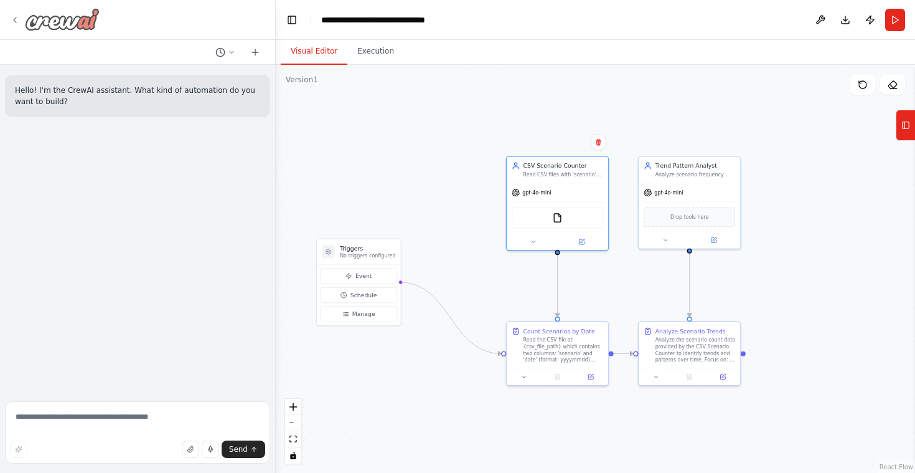
click at [16, 19] on icon at bounding box center [15, 20] width 10 height 10
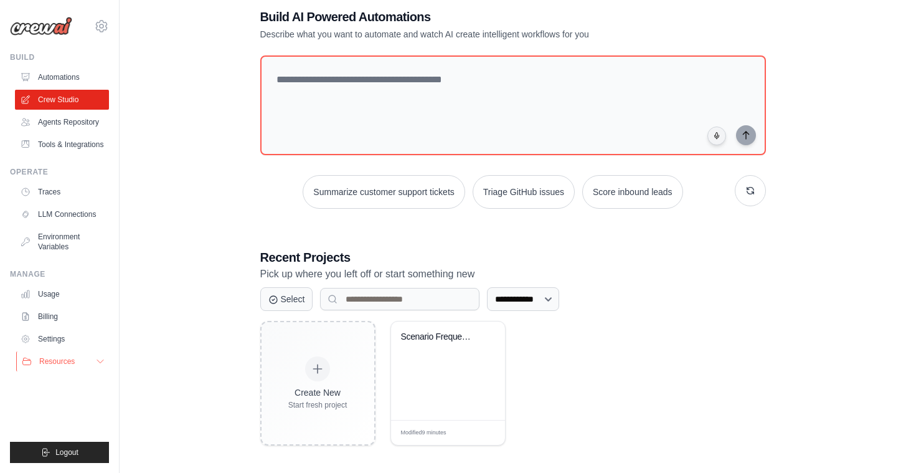
click at [100, 366] on icon at bounding box center [100, 361] width 10 height 10
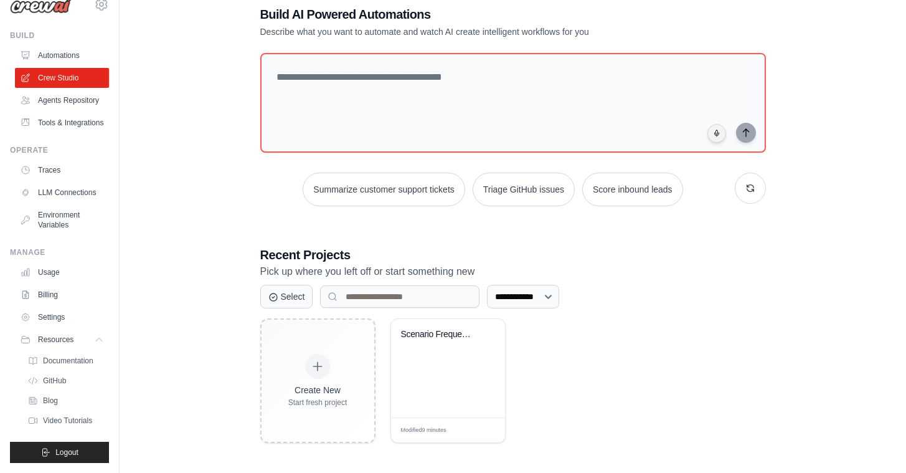
scroll to position [72, 0]
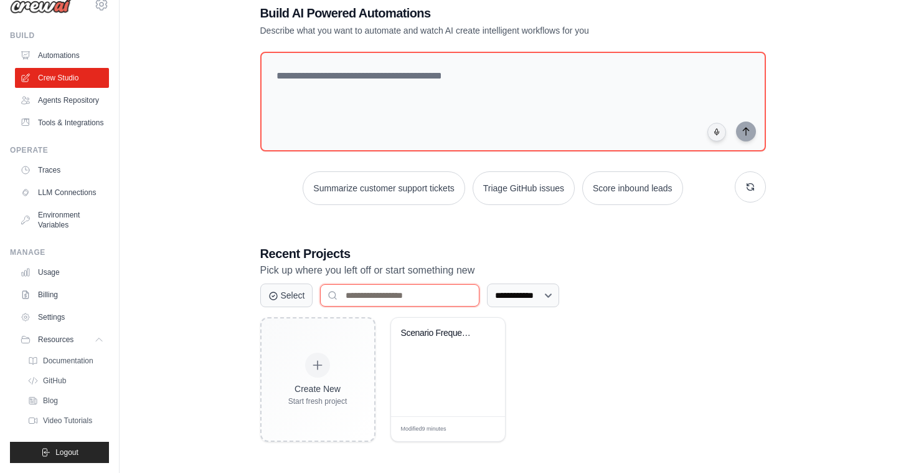
click at [415, 300] on input at bounding box center [399, 295] width 159 height 22
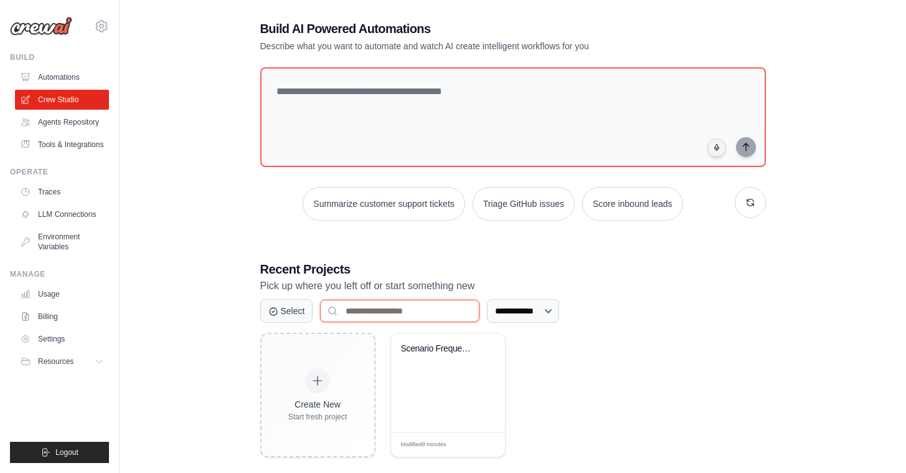
scroll to position [48, 0]
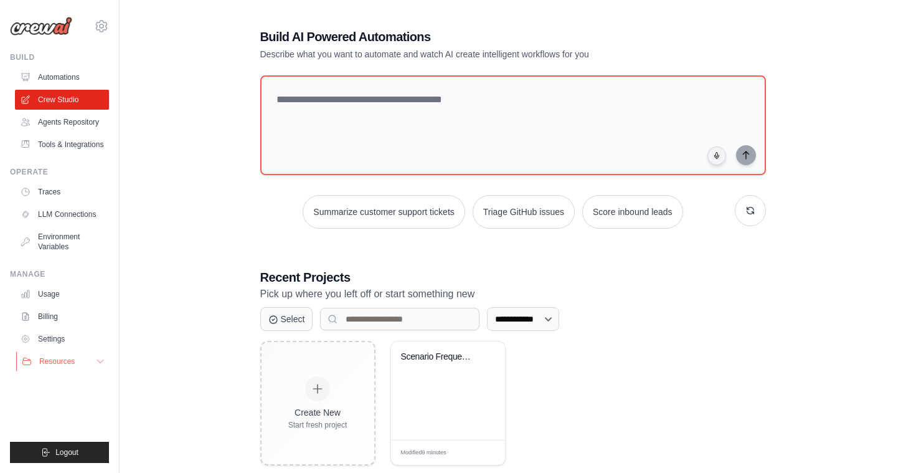
click at [98, 366] on icon at bounding box center [100, 361] width 10 height 10
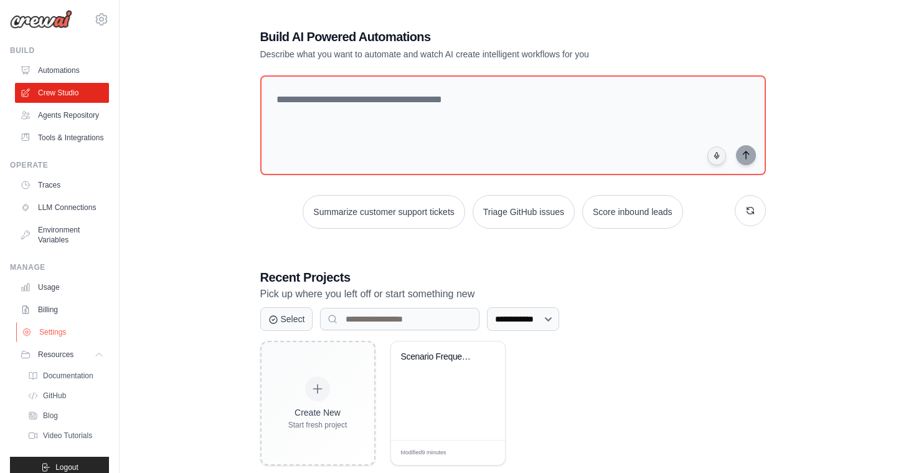
scroll to position [0, 0]
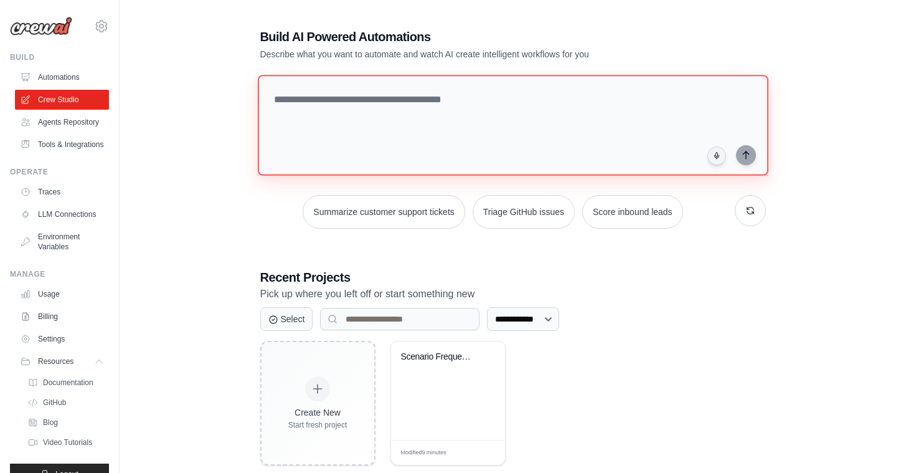
click at [344, 100] on textarea at bounding box center [512, 125] width 511 height 101
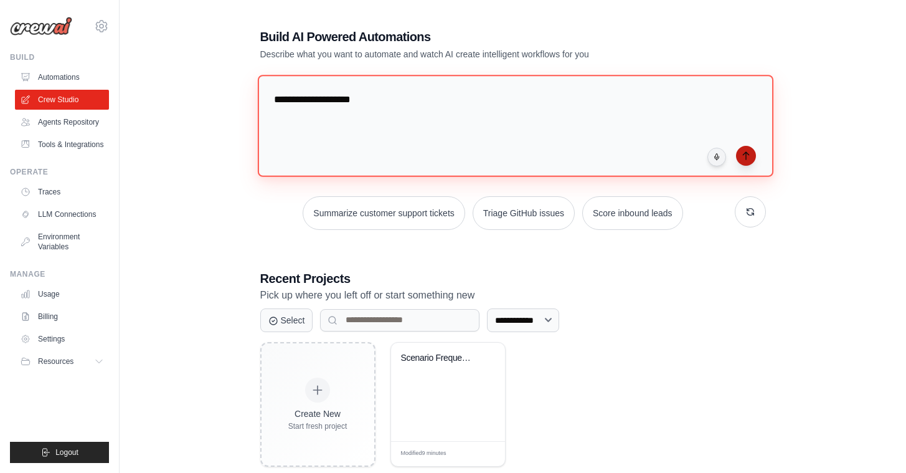
type textarea "**********"
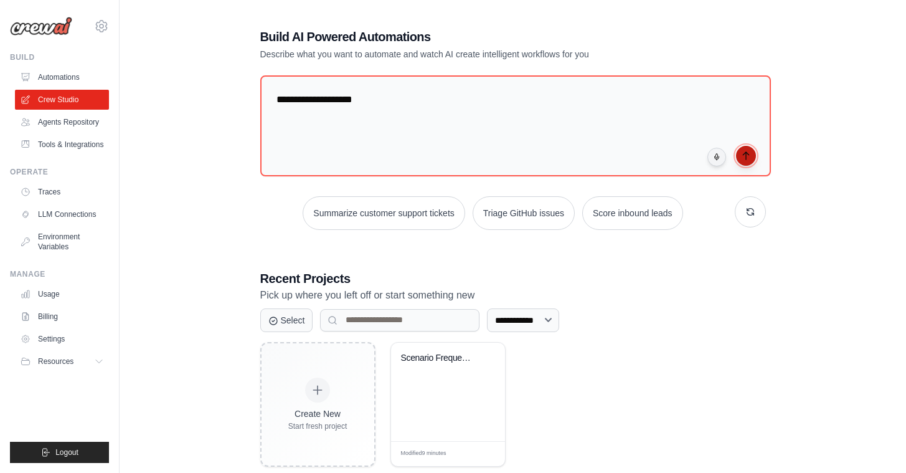
click at [743, 152] on icon "submit" at bounding box center [746, 155] width 6 height 7
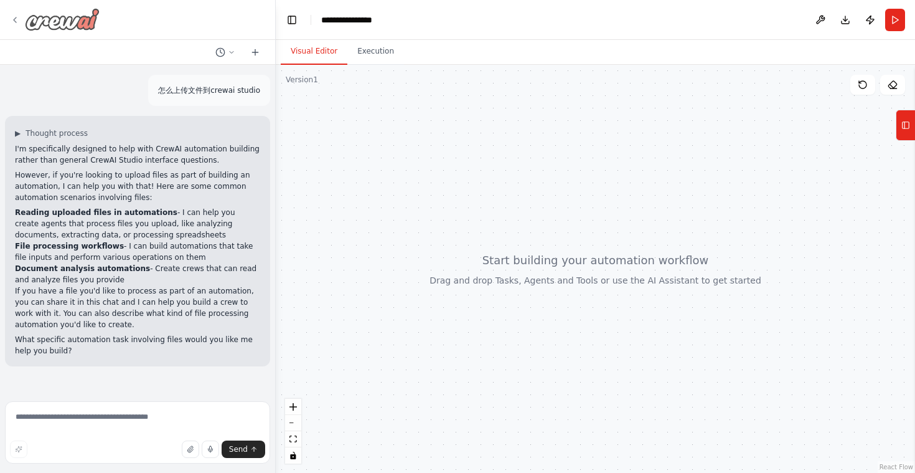
click at [16, 21] on icon at bounding box center [15, 20] width 10 height 10
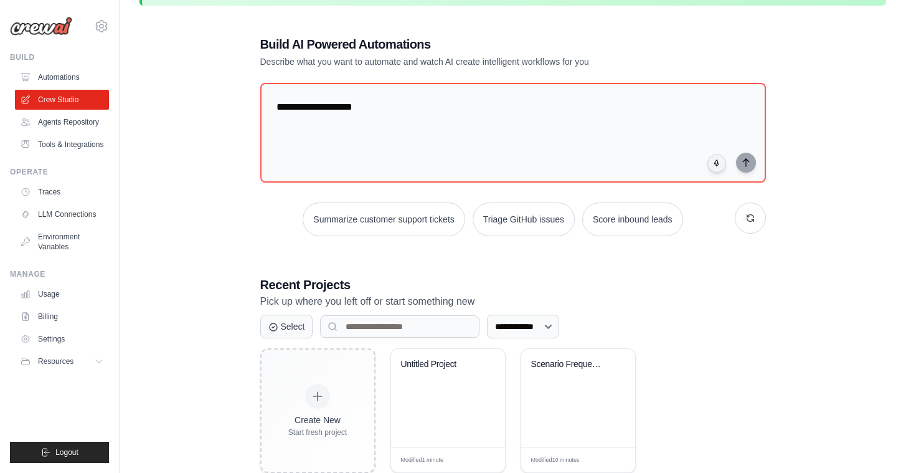
scroll to position [50, 0]
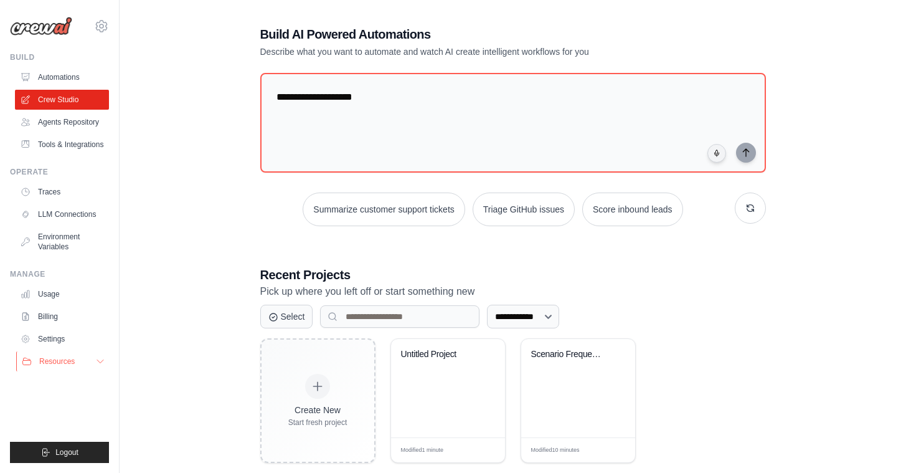
click at [103, 363] on icon at bounding box center [100, 361] width 6 height 3
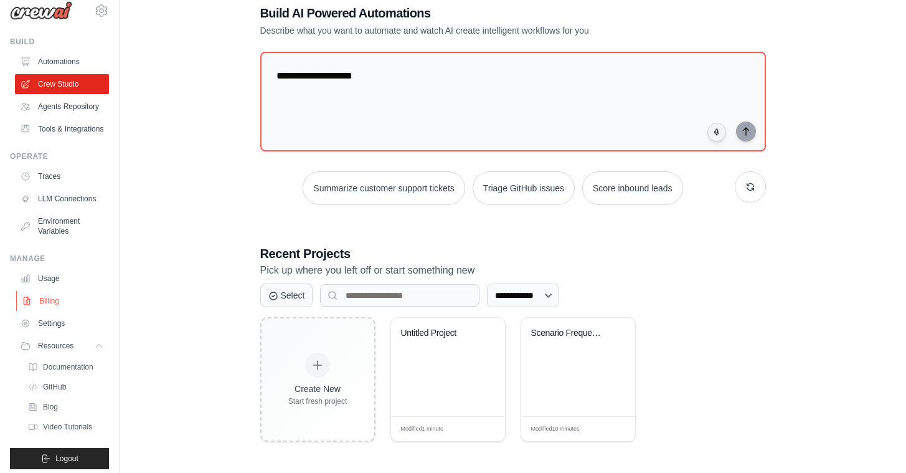
scroll to position [0, 0]
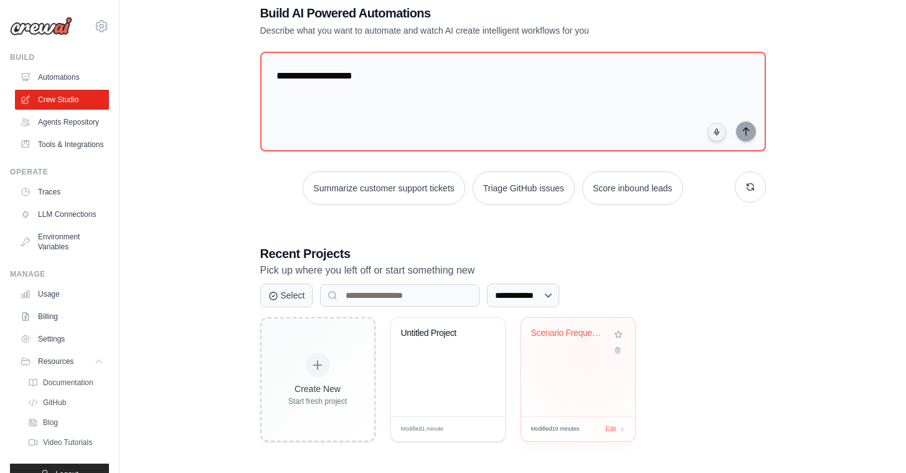
click at [585, 353] on div "Scenario Frequency Trend Analyzer" at bounding box center [578, 367] width 114 height 98
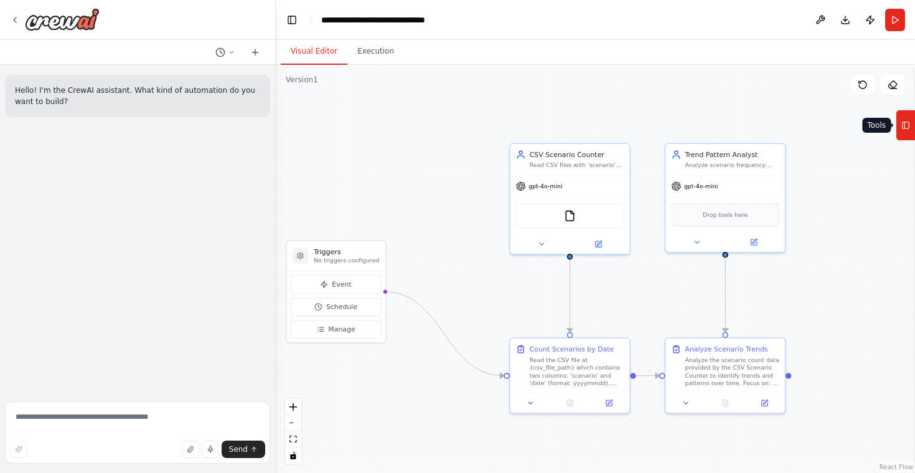
click at [907, 127] on icon at bounding box center [906, 125] width 9 height 20
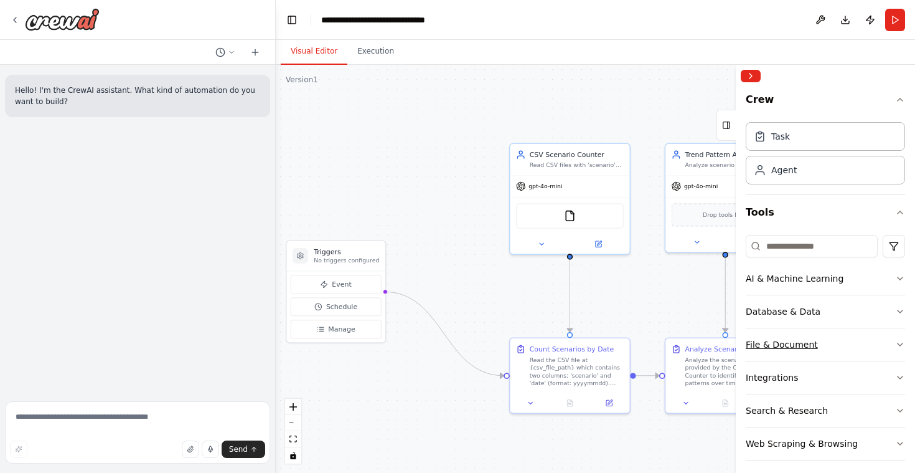
click at [895, 344] on icon "button" at bounding box center [900, 344] width 10 height 10
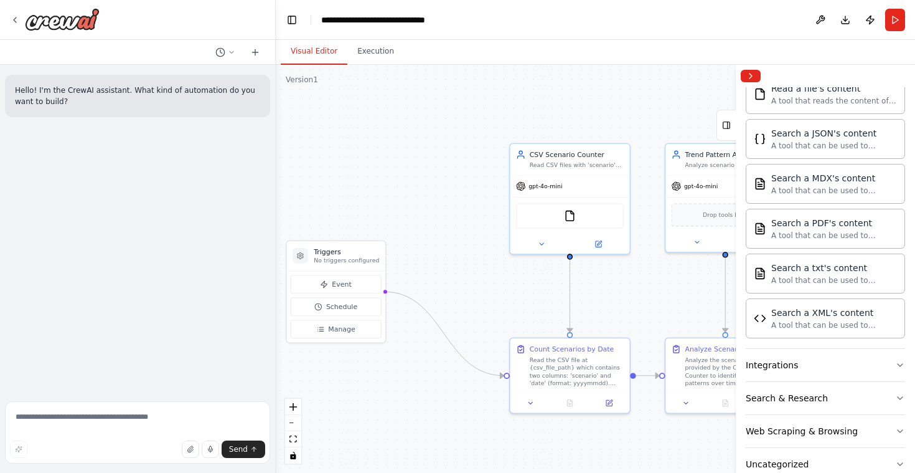
scroll to position [409, 0]
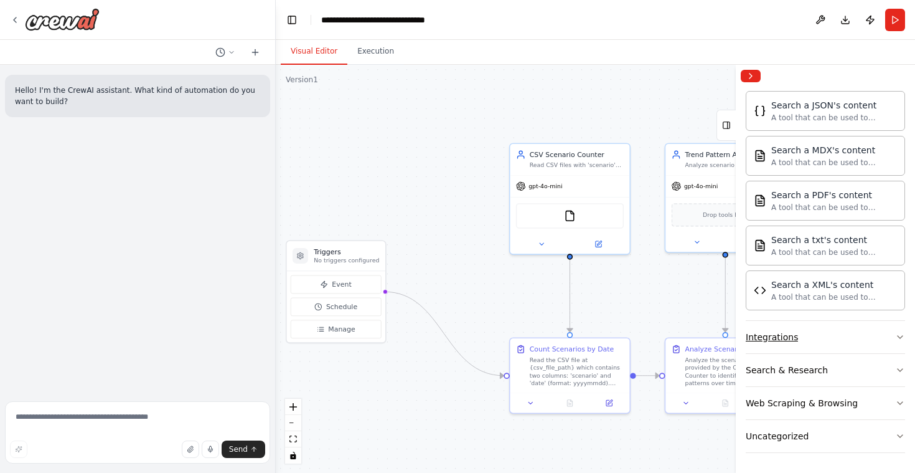
click at [875, 338] on button "Integrations" at bounding box center [825, 337] width 159 height 32
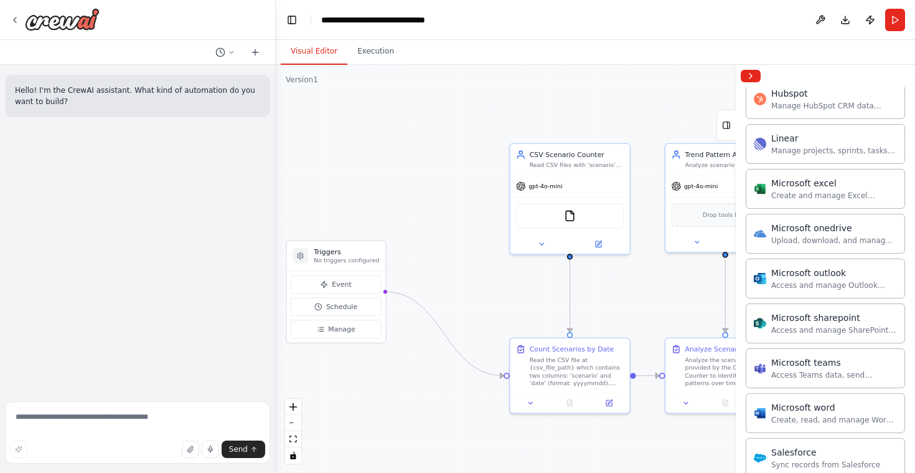
scroll to position [1181, 0]
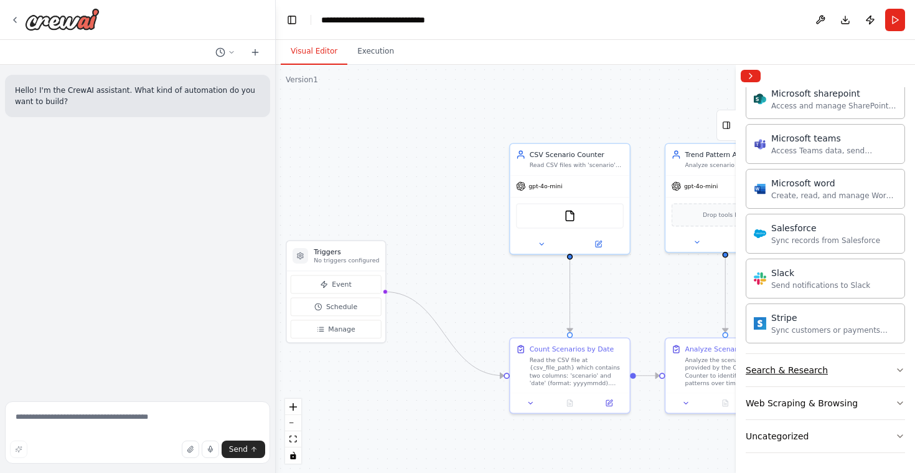
click at [866, 371] on button "Search & Research" at bounding box center [825, 370] width 159 height 32
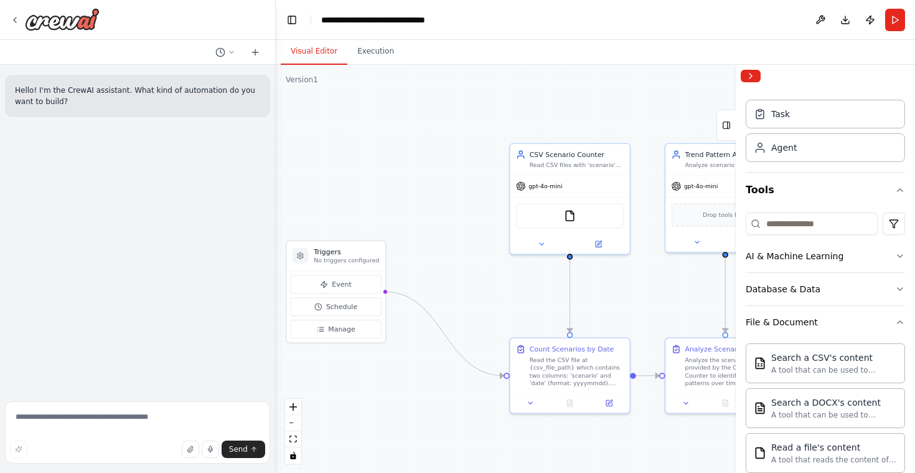
scroll to position [22, 0]
click at [895, 258] on icon "button" at bounding box center [900, 257] width 10 height 10
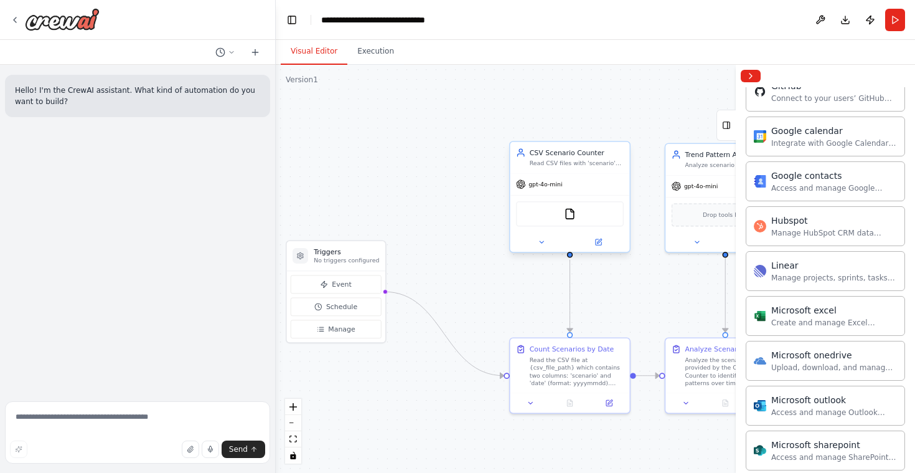
scroll to position [1103, 0]
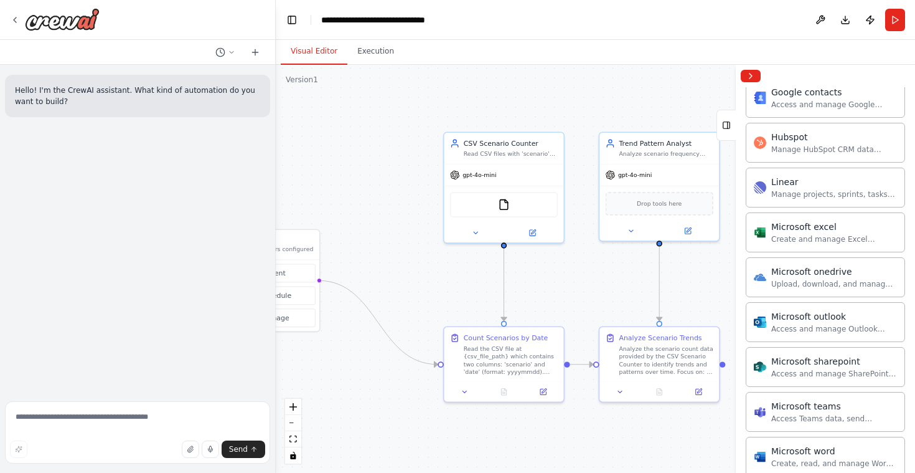
drag, startPoint x: 461, startPoint y: 167, endPoint x: 400, endPoint y: 156, distance: 62.0
click at [400, 156] on div ".deletable-edge-delete-btn { width: 20px; height: 20px; border: 0px solid #ffff…" at bounding box center [595, 269] width 639 height 408
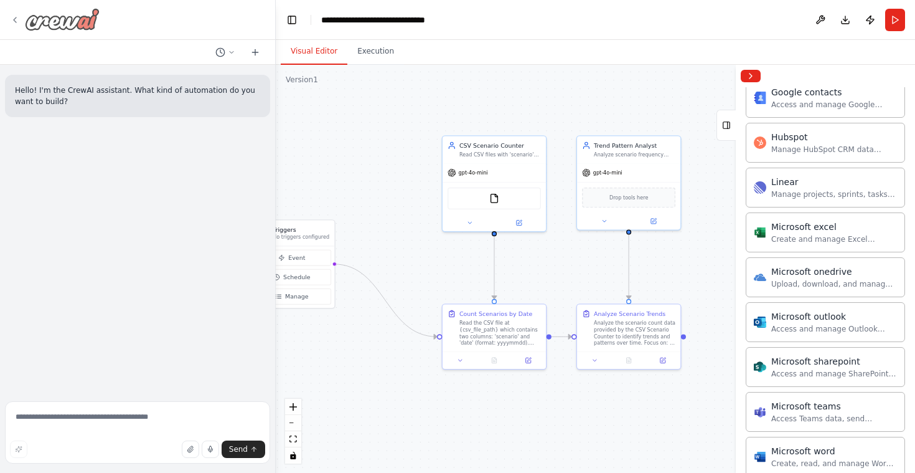
click at [14, 16] on icon at bounding box center [15, 20] width 10 height 10
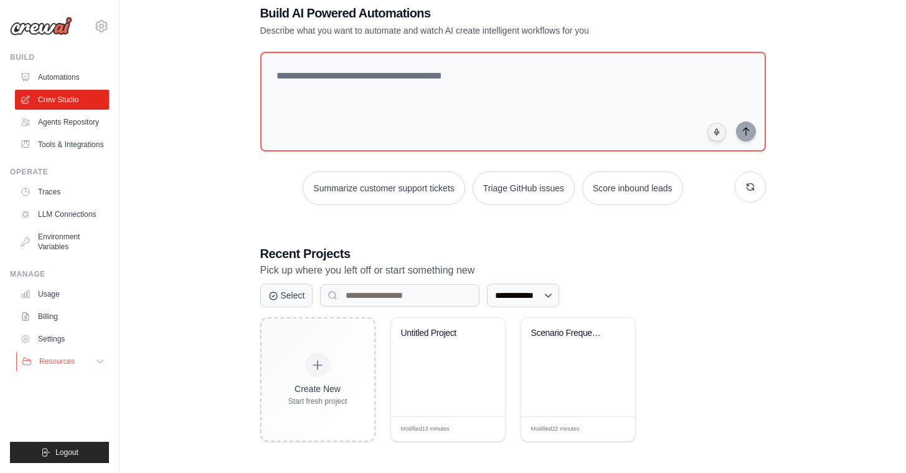
click at [103, 363] on icon at bounding box center [100, 361] width 6 height 3
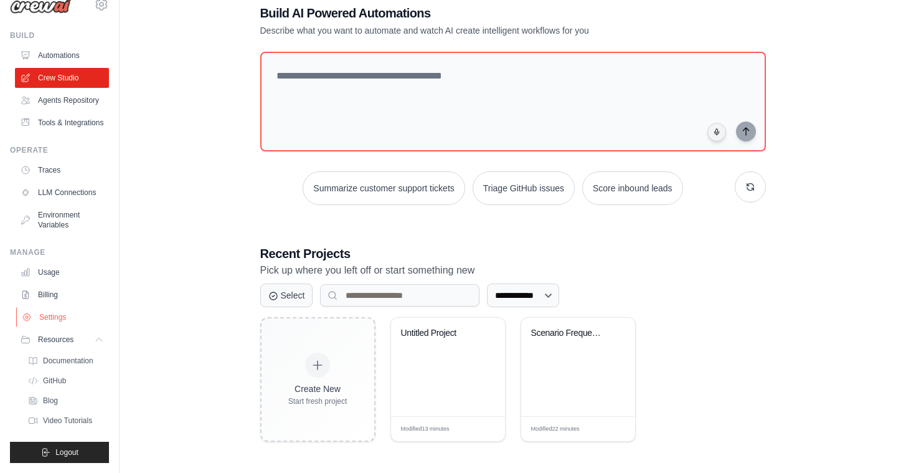
scroll to position [62, 0]
click at [50, 307] on link "Settings" at bounding box center [63, 317] width 94 height 20
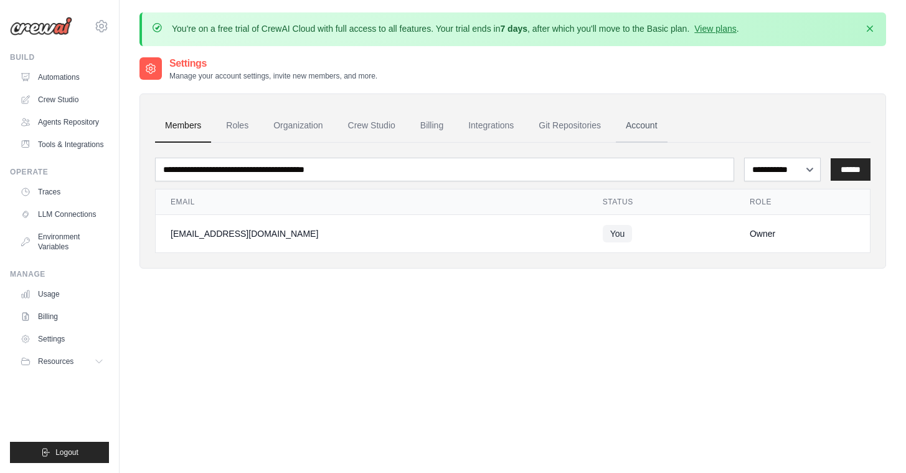
click at [667, 123] on link "Account" at bounding box center [642, 126] width 52 height 34
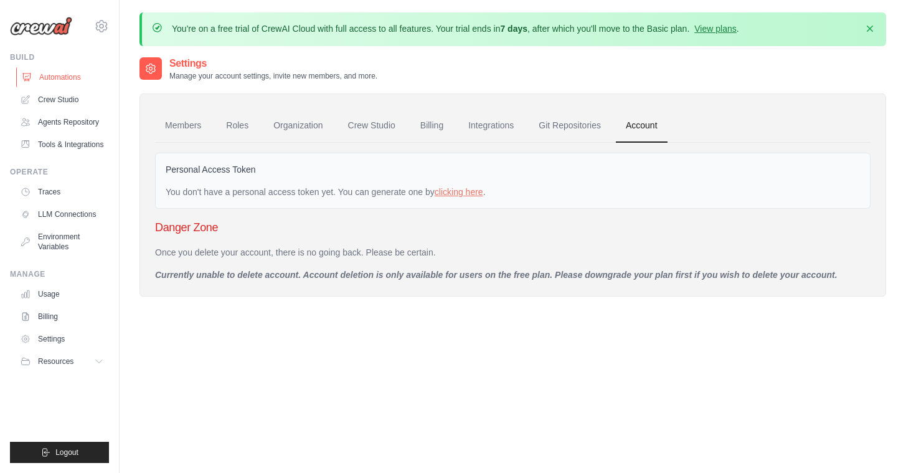
click at [70, 77] on link "Automations" at bounding box center [63, 77] width 94 height 20
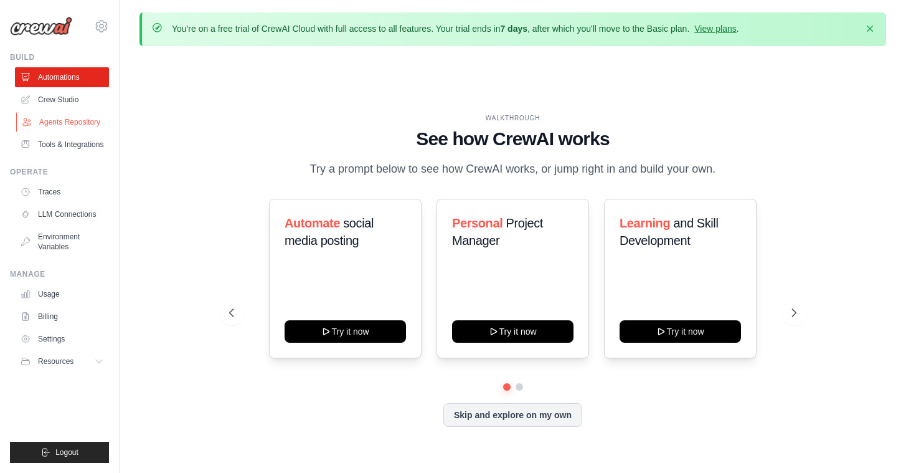
click at [91, 117] on link "Agents Repository" at bounding box center [63, 122] width 94 height 20
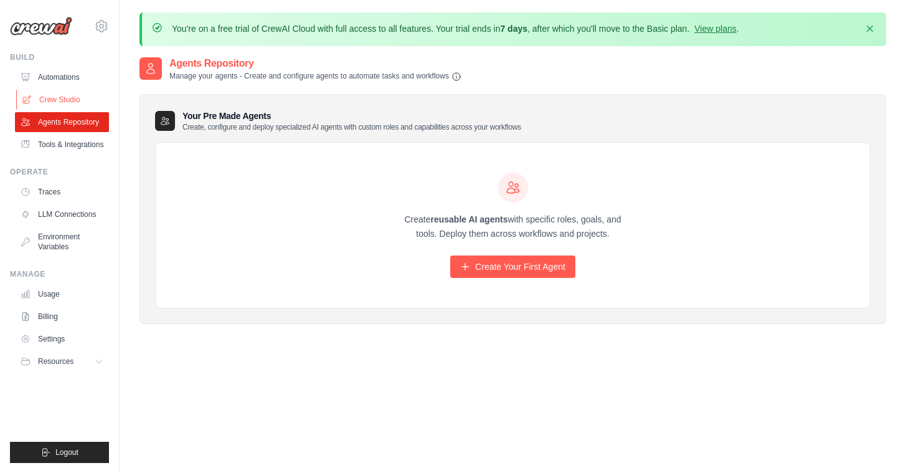
click at [61, 96] on link "Crew Studio" at bounding box center [63, 100] width 94 height 20
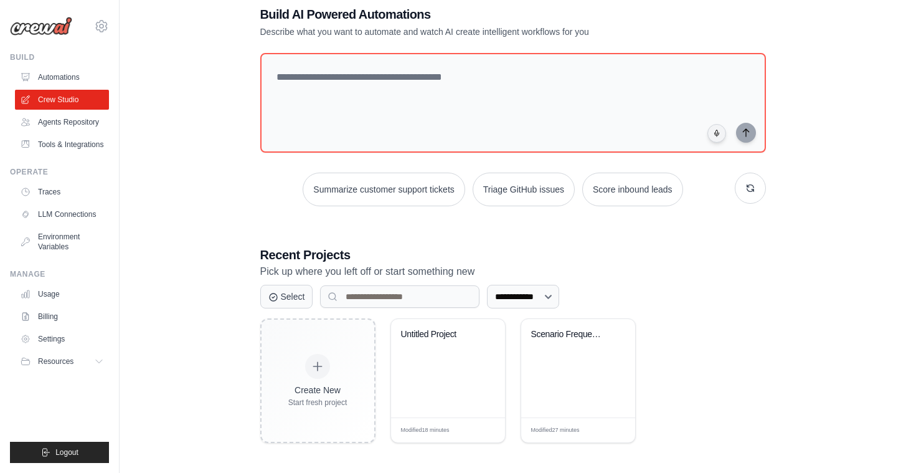
scroll to position [72, 0]
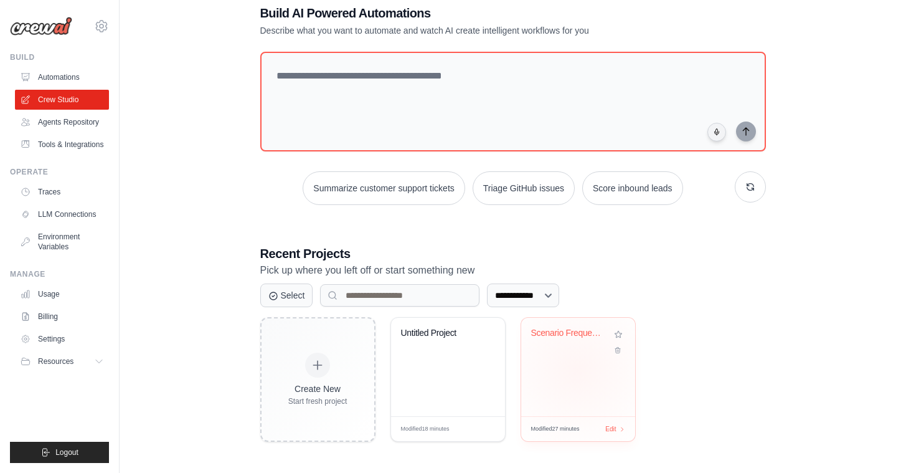
click at [577, 369] on div "Scenario Frequency Trend Analyzer" at bounding box center [578, 367] width 114 height 98
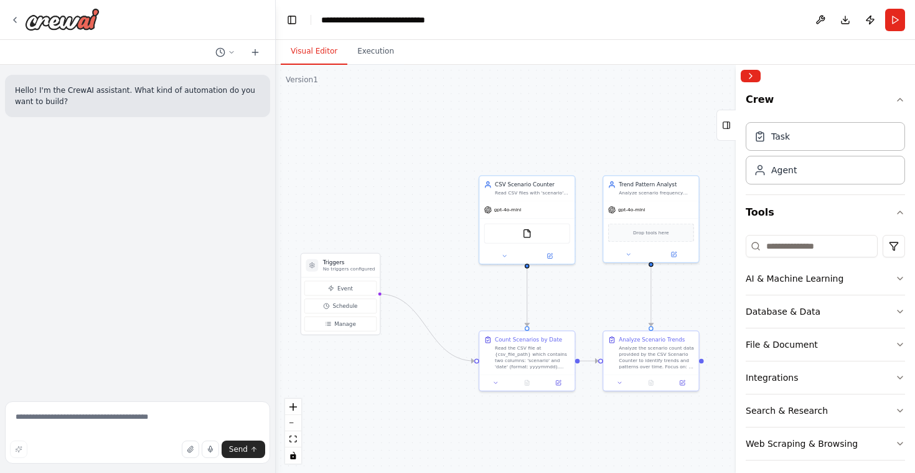
drag, startPoint x: 432, startPoint y: 144, endPoint x: 415, endPoint y: 148, distance: 17.8
click at [415, 148] on div ".deletable-edge-delete-btn { width: 20px; height: 20px; border: 0px solid #ffff…" at bounding box center [595, 269] width 639 height 408
drag, startPoint x: 366, startPoint y: 262, endPoint x: 402, endPoint y: 220, distance: 55.6
click at [402, 220] on h3 "Triggers" at bounding box center [388, 222] width 52 height 7
click at [354, 230] on div at bounding box center [351, 226] width 12 height 12
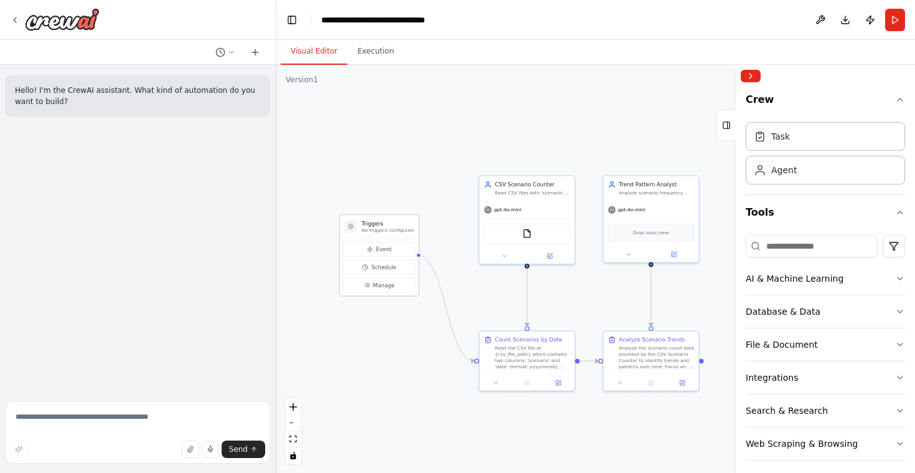
click at [349, 232] on div at bounding box center [351, 226] width 12 height 12
click at [370, 254] on button "Event" at bounding box center [379, 249] width 72 height 15
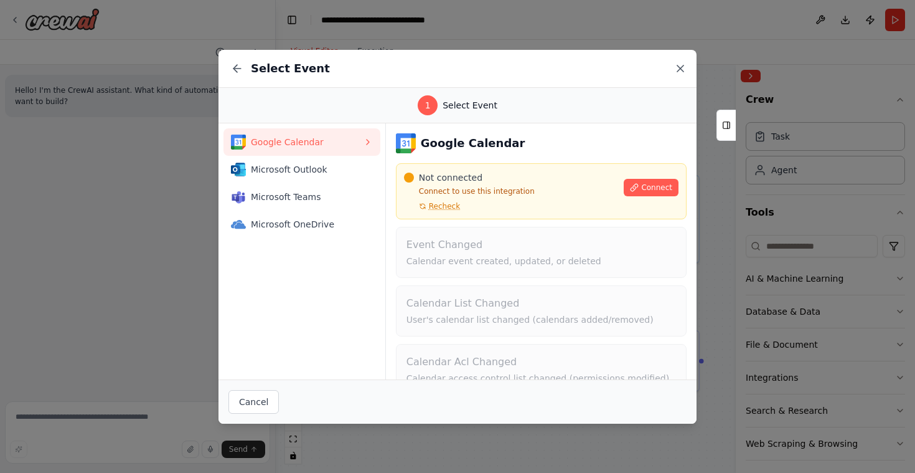
click at [683, 67] on icon at bounding box center [680, 68] width 12 height 12
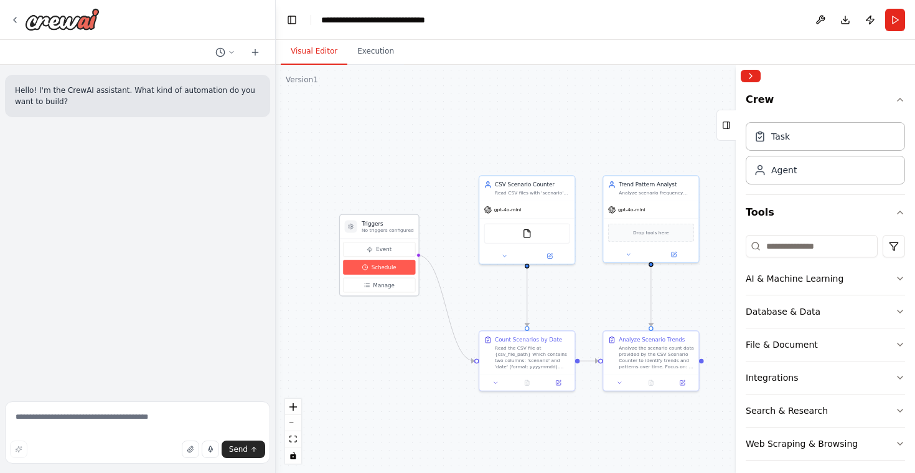
click at [390, 270] on span "Schedule" at bounding box center [384, 266] width 25 height 7
select select "******"
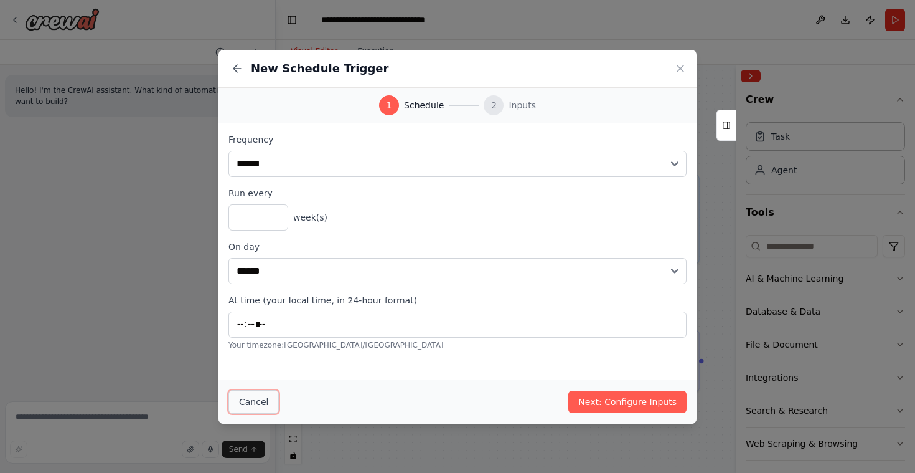
click at [253, 394] on button "Cancel" at bounding box center [254, 402] width 50 height 24
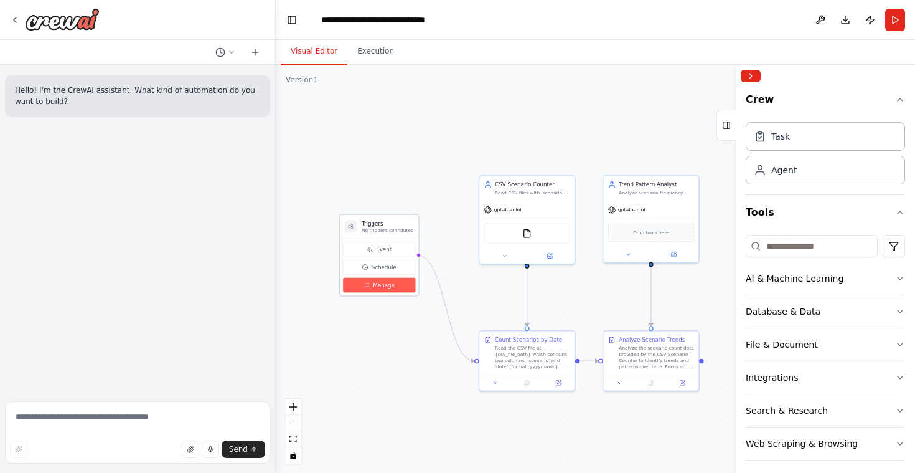
click at [377, 289] on button "Manage" at bounding box center [379, 285] width 72 height 15
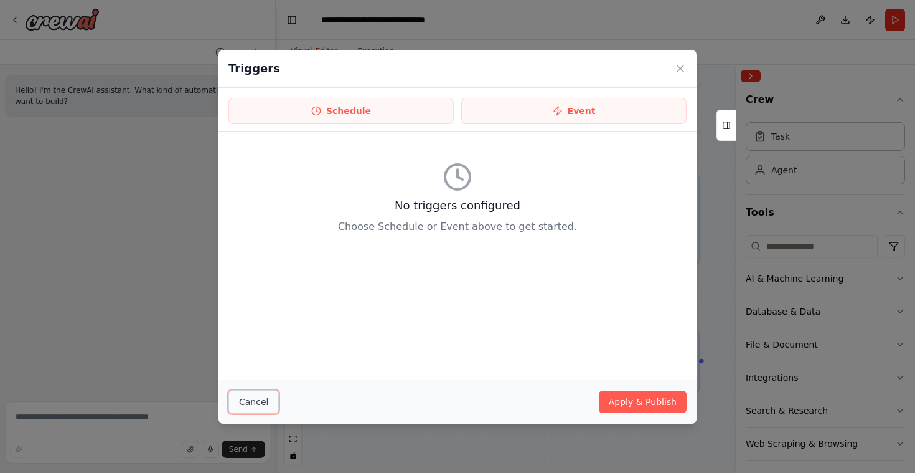
click at [263, 395] on button "Cancel" at bounding box center [254, 402] width 50 height 24
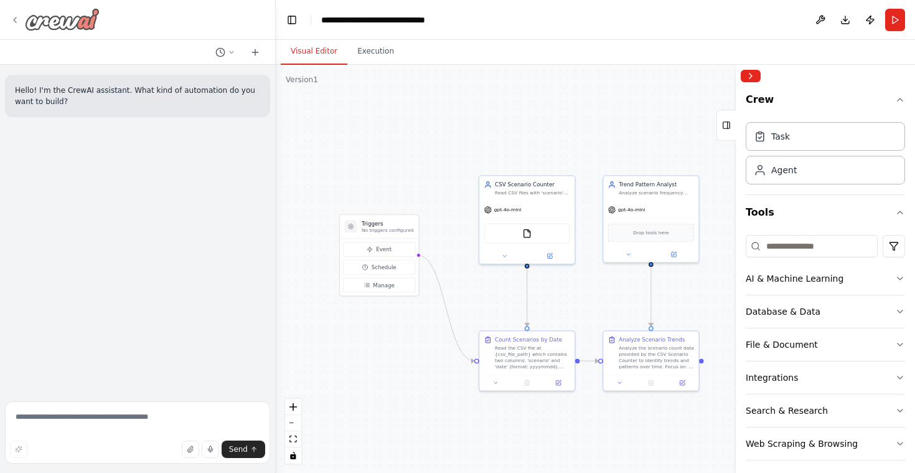
click at [16, 22] on icon at bounding box center [15, 19] width 2 height 5
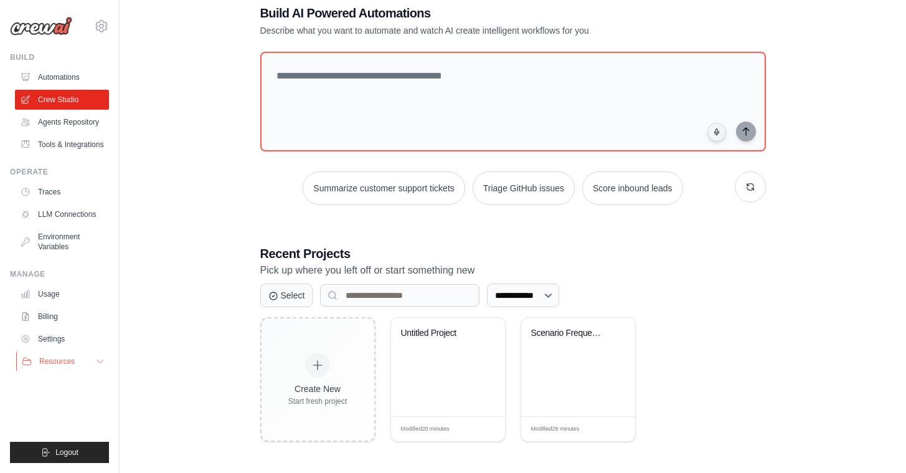
click at [100, 366] on icon at bounding box center [100, 361] width 10 height 10
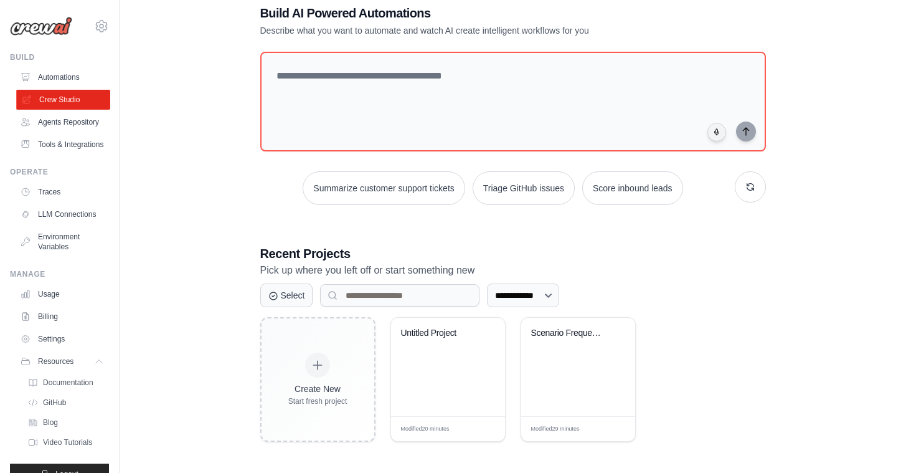
click at [57, 102] on link "Crew Studio" at bounding box center [63, 100] width 94 height 20
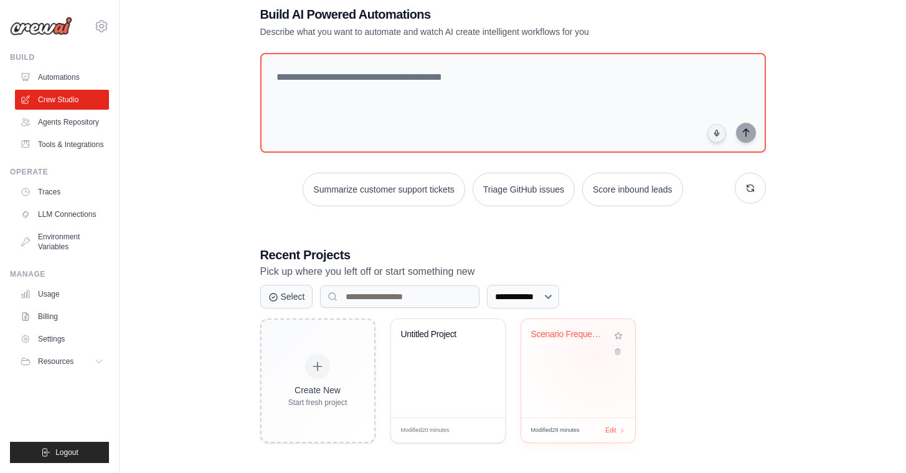
scroll to position [72, 0]
click at [575, 363] on div "Scenario Frequency Trend Analyzer" at bounding box center [578, 367] width 114 height 98
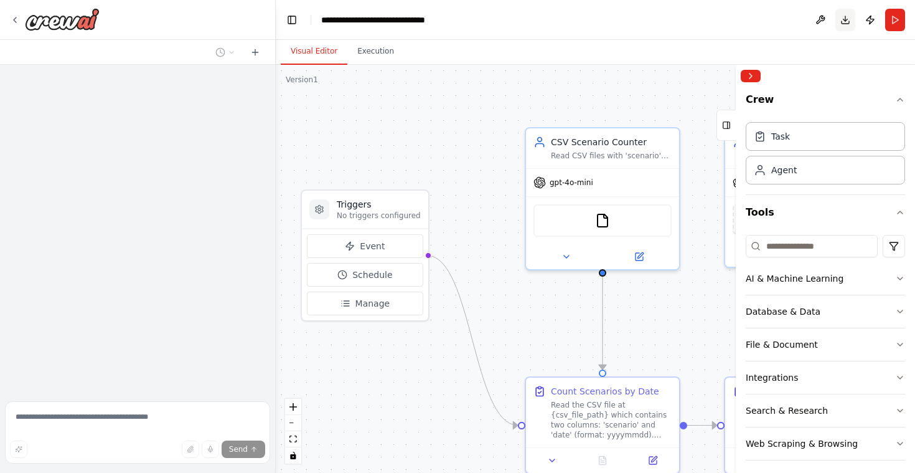
click at [842, 21] on button "Download" at bounding box center [846, 20] width 20 height 22
